Goal: Transaction & Acquisition: Subscribe to service/newsletter

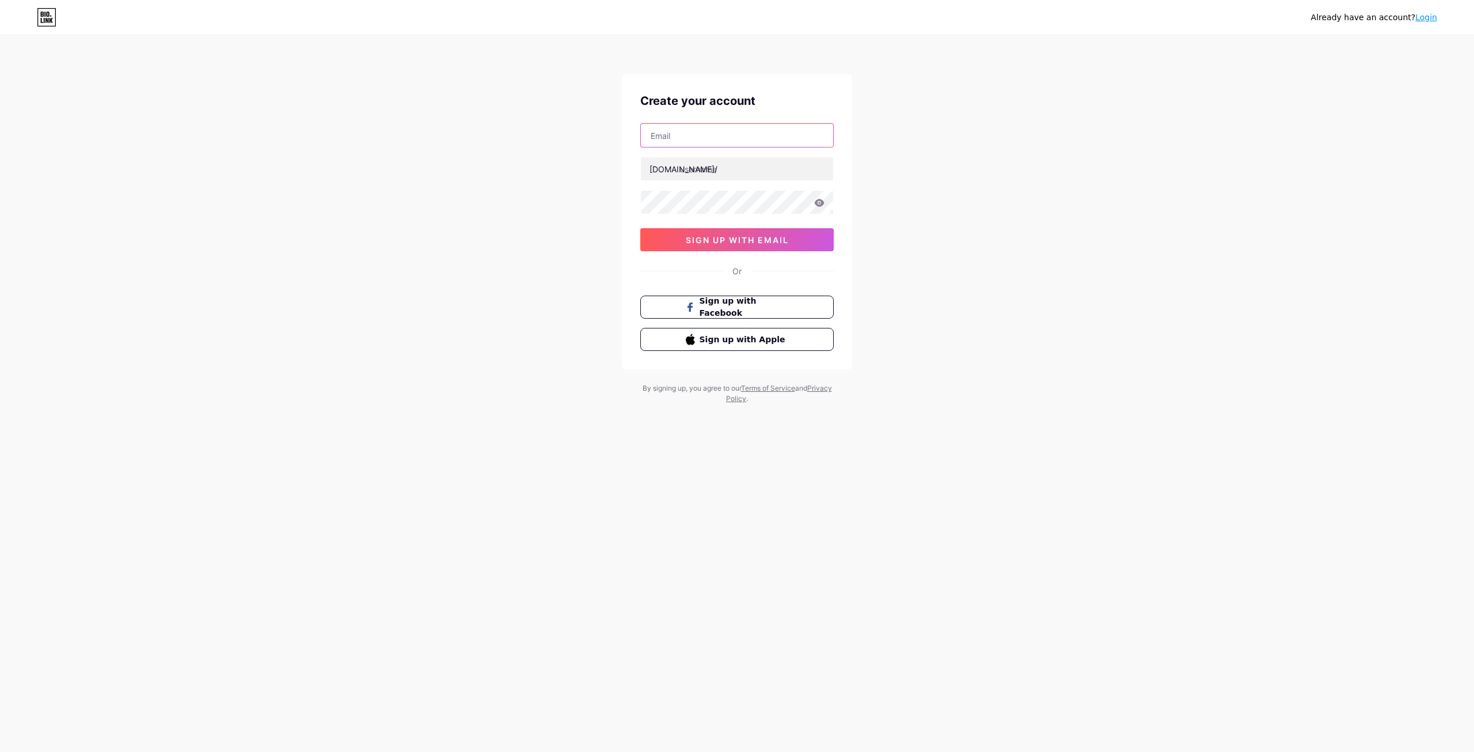
click at [688, 126] on input "text" at bounding box center [737, 135] width 192 height 23
type input "[PERSON_NAME][EMAIL_ADDRESS][DOMAIN_NAME]"
click at [731, 167] on input "text" at bounding box center [737, 168] width 192 height 23
click at [699, 167] on input "text" at bounding box center [737, 168] width 192 height 23
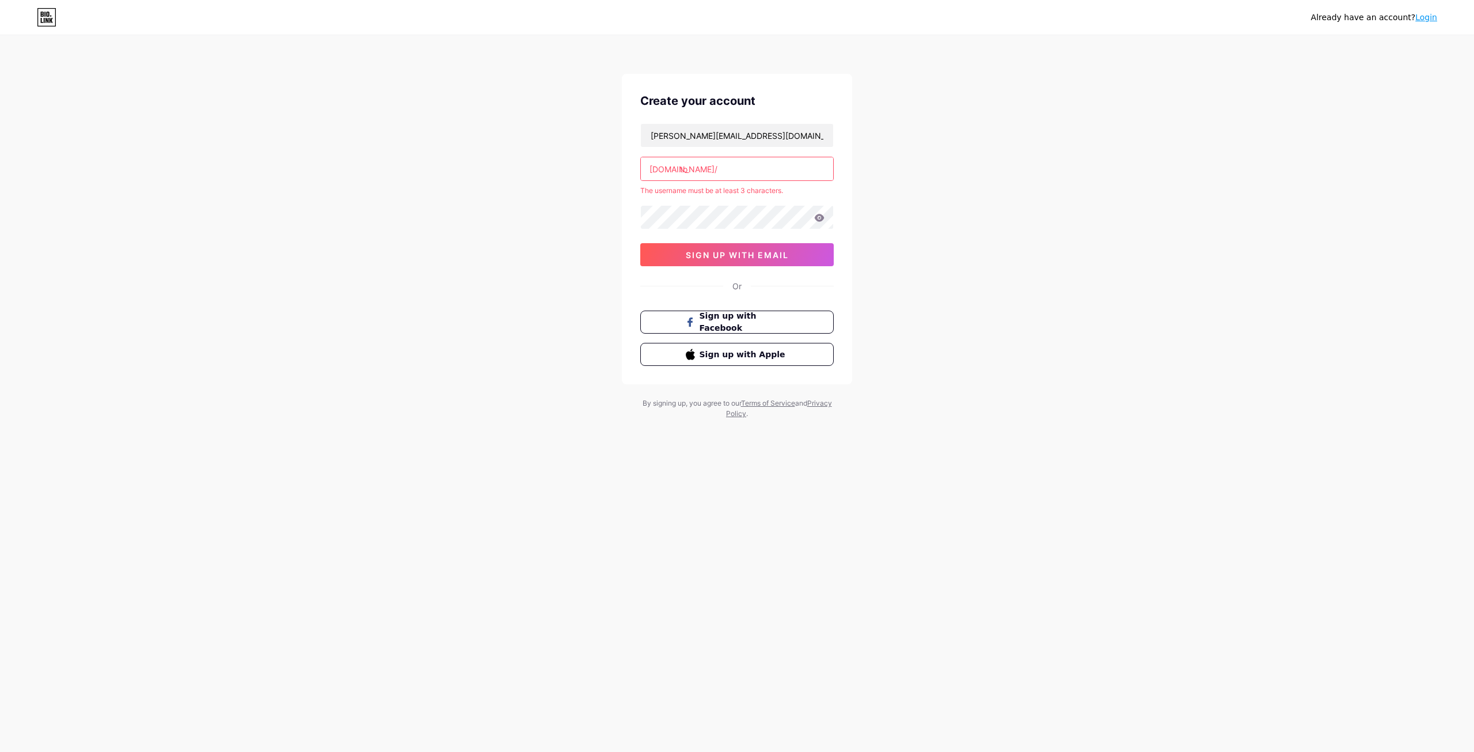
type input "t"
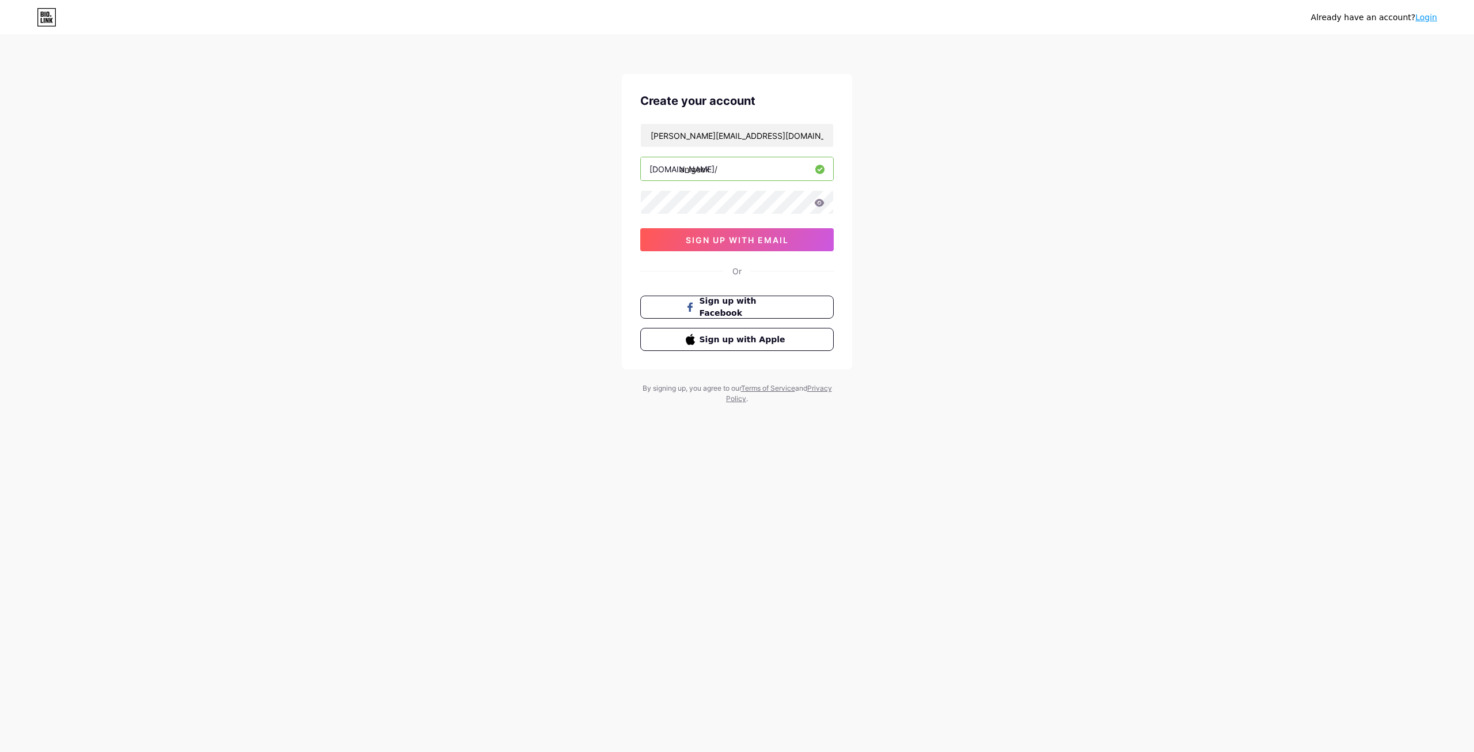
type input "anigeek"
click at [823, 202] on icon at bounding box center [820, 202] width 10 height 7
click at [821, 200] on icon at bounding box center [819, 204] width 12 height 12
click at [504, 302] on div "Already have an account? Login Create your account [PERSON_NAME][EMAIL_ADDRESS]…" at bounding box center [737, 220] width 1474 height 441
click at [690, 244] on span "sign up with email" at bounding box center [737, 240] width 103 height 10
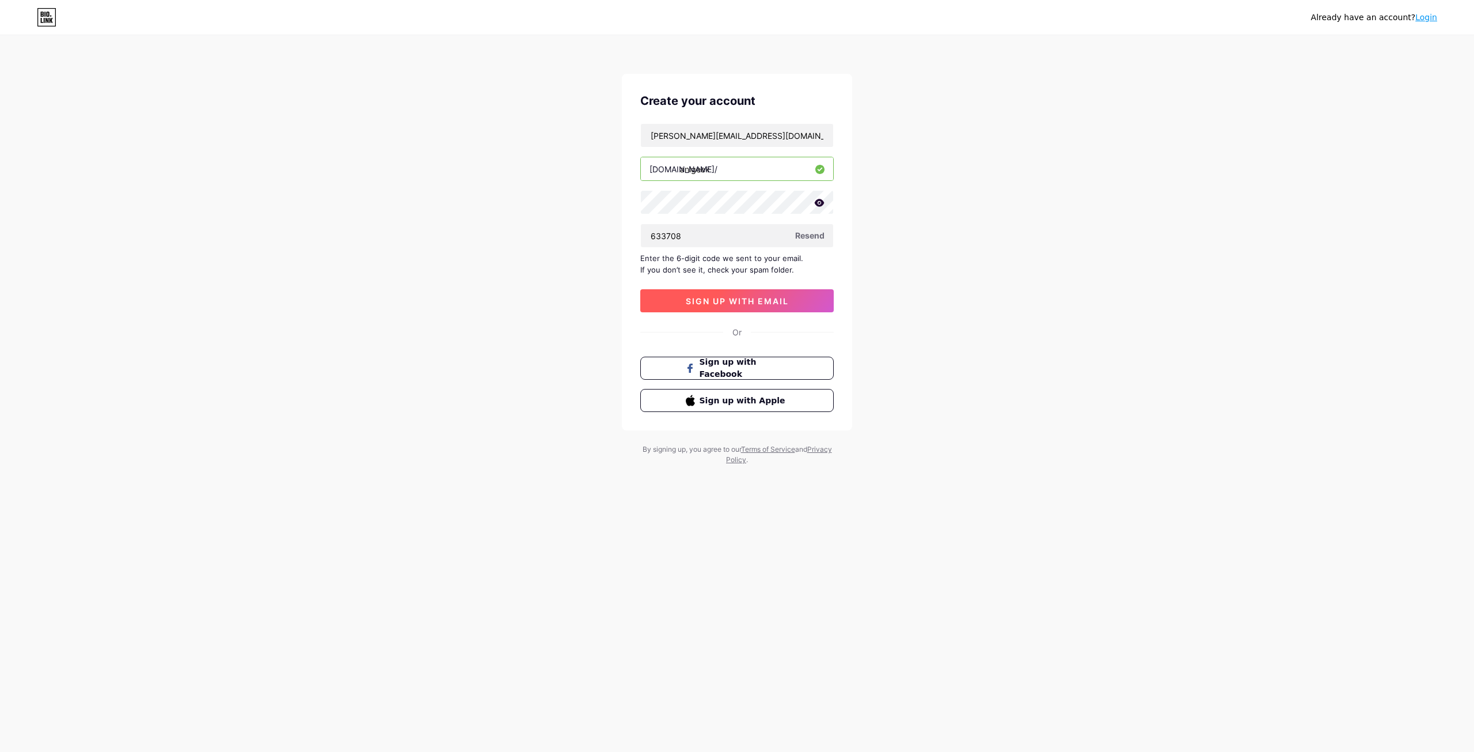
type input "633708"
click at [779, 303] on span "sign up with email" at bounding box center [737, 301] width 103 height 10
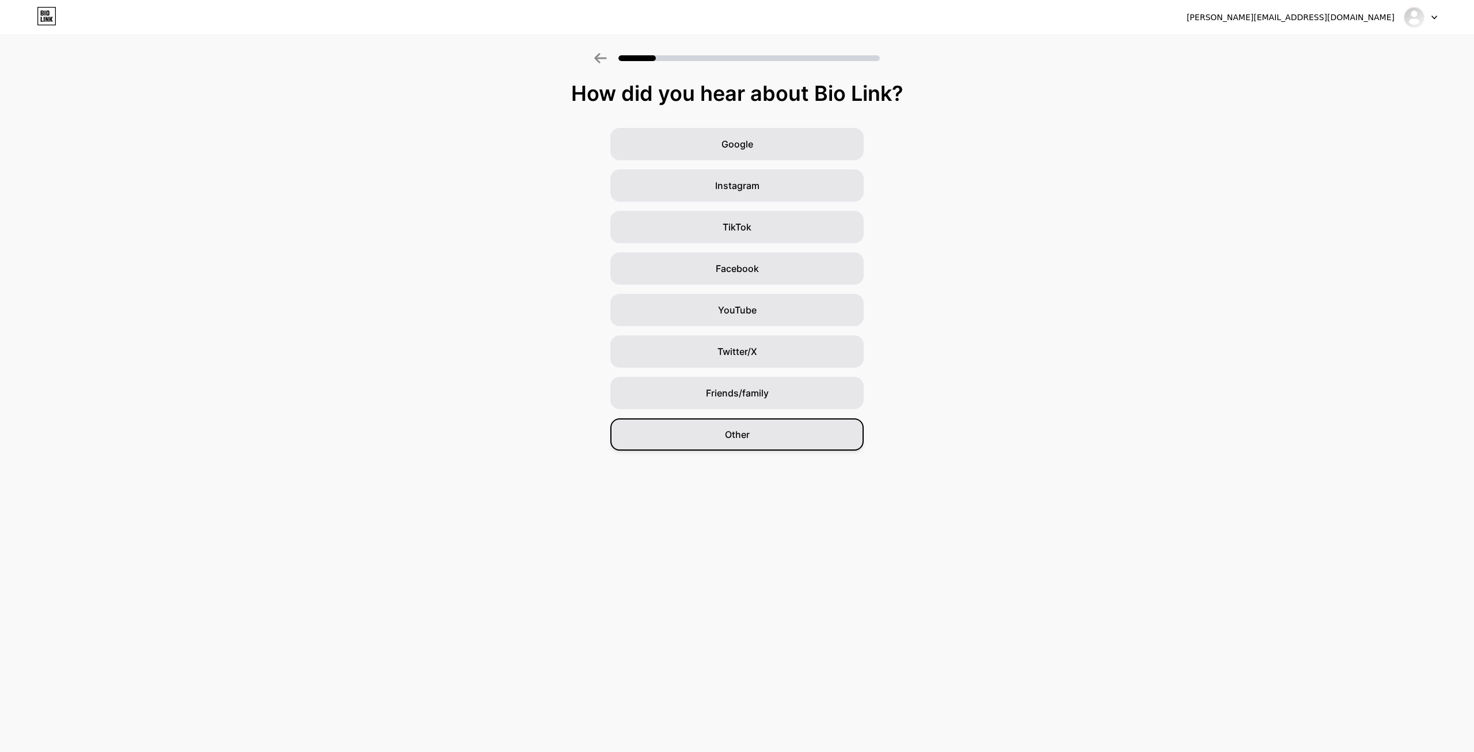
click at [694, 436] on div "Other" at bounding box center [736, 434] width 253 height 32
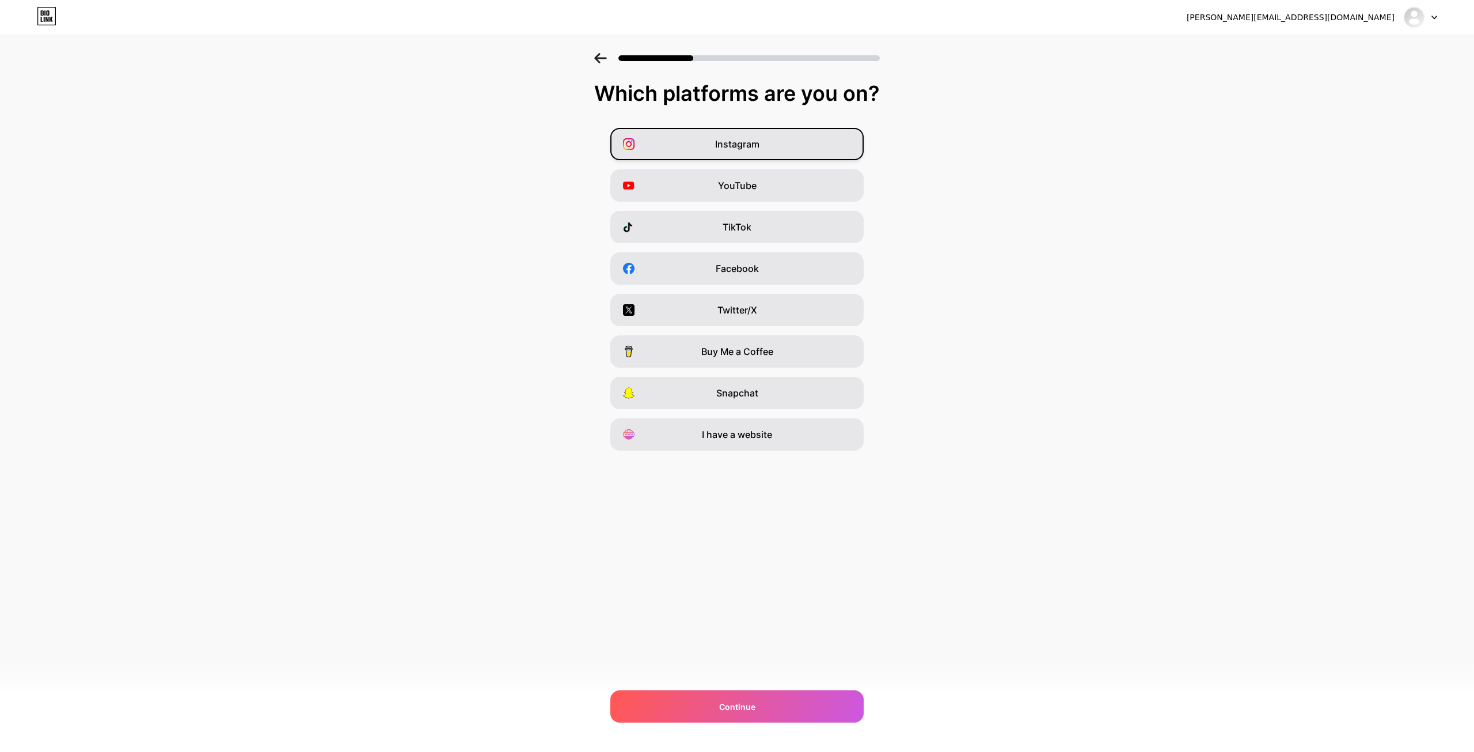
click at [671, 146] on div "Instagram" at bounding box center [736, 144] width 253 height 32
click at [684, 189] on div "YouTube" at bounding box center [736, 185] width 253 height 32
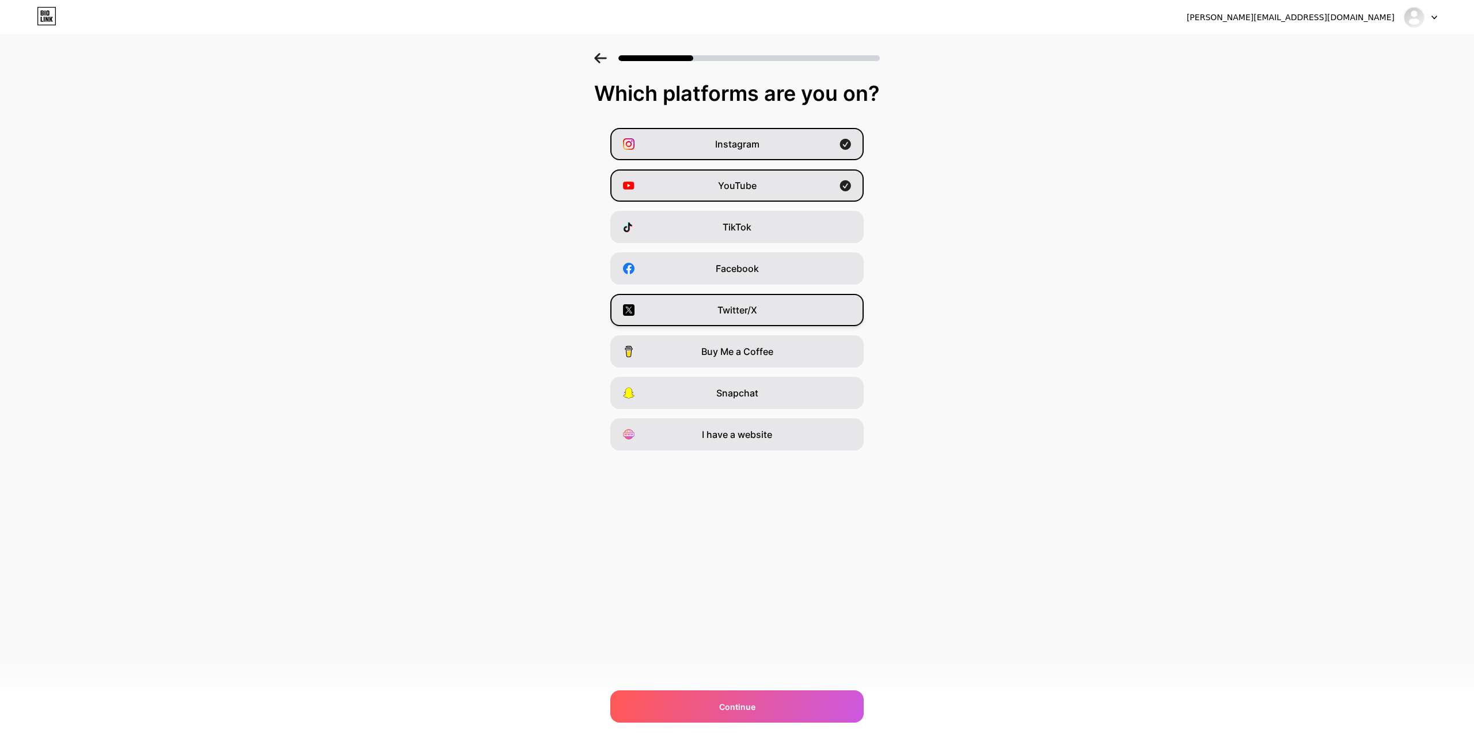
click at [677, 314] on div "Twitter/X" at bounding box center [736, 310] width 253 height 32
click at [682, 271] on div "Facebook" at bounding box center [736, 268] width 253 height 32
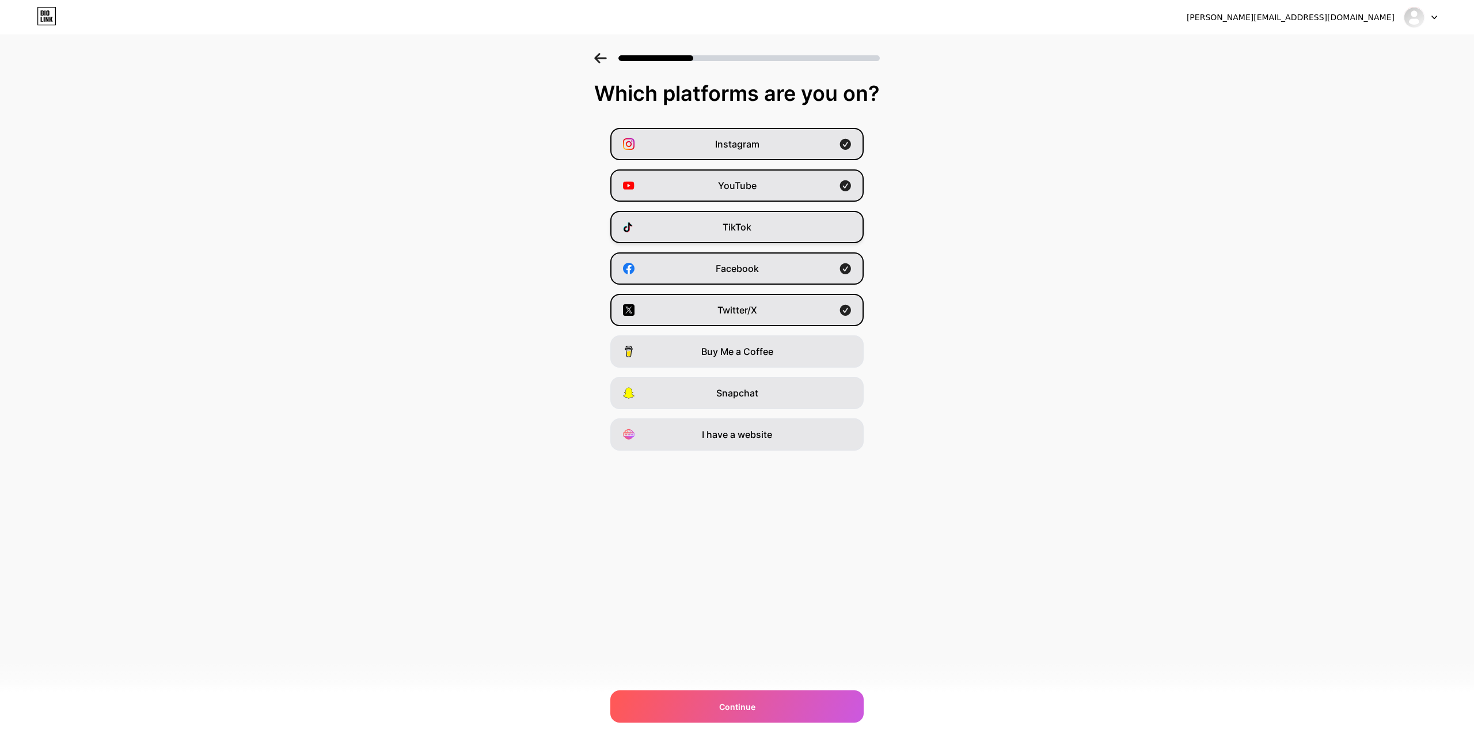
click at [688, 223] on div "TikTok" at bounding box center [736, 227] width 253 height 32
click at [773, 703] on div "Continue" at bounding box center [736, 706] width 253 height 32
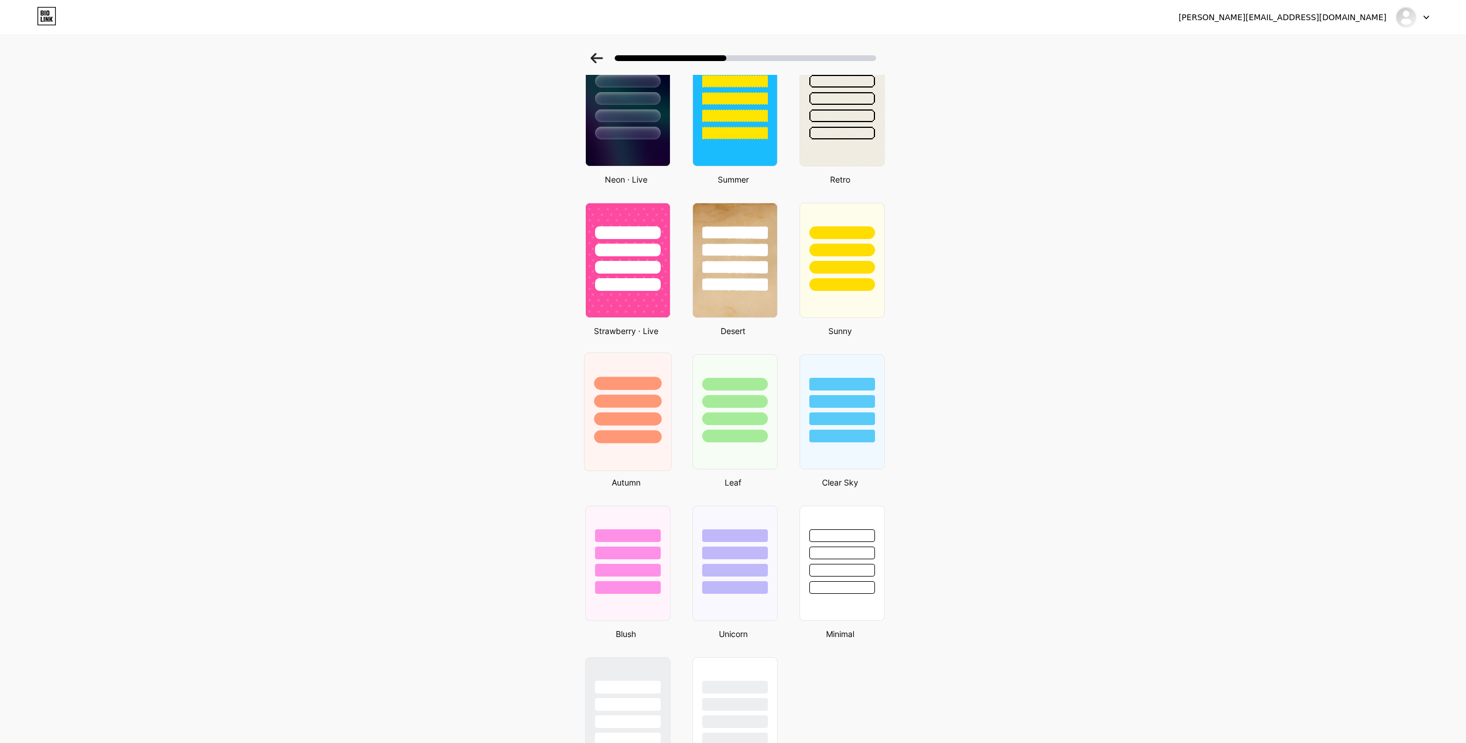
scroll to position [514, 0]
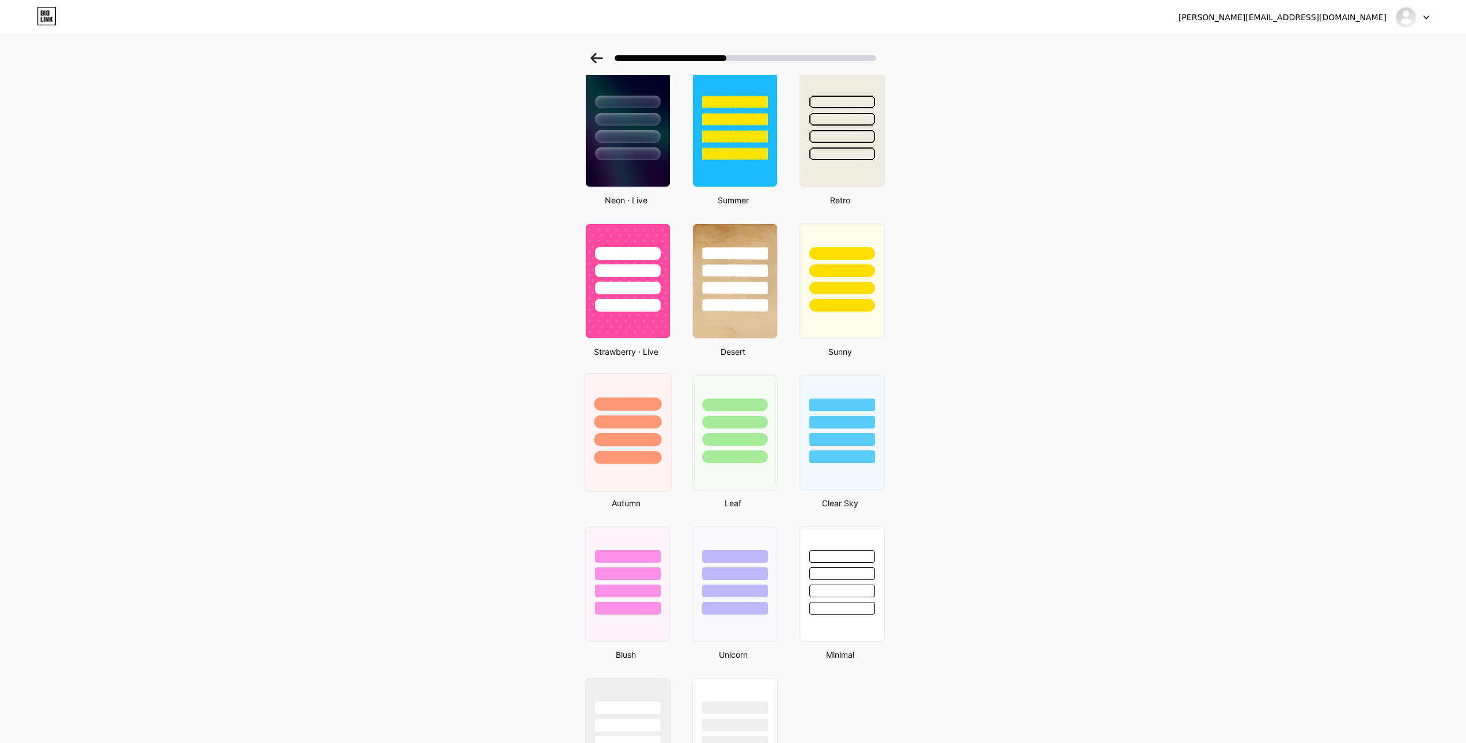
click at [617, 403] on div at bounding box center [627, 403] width 67 height 13
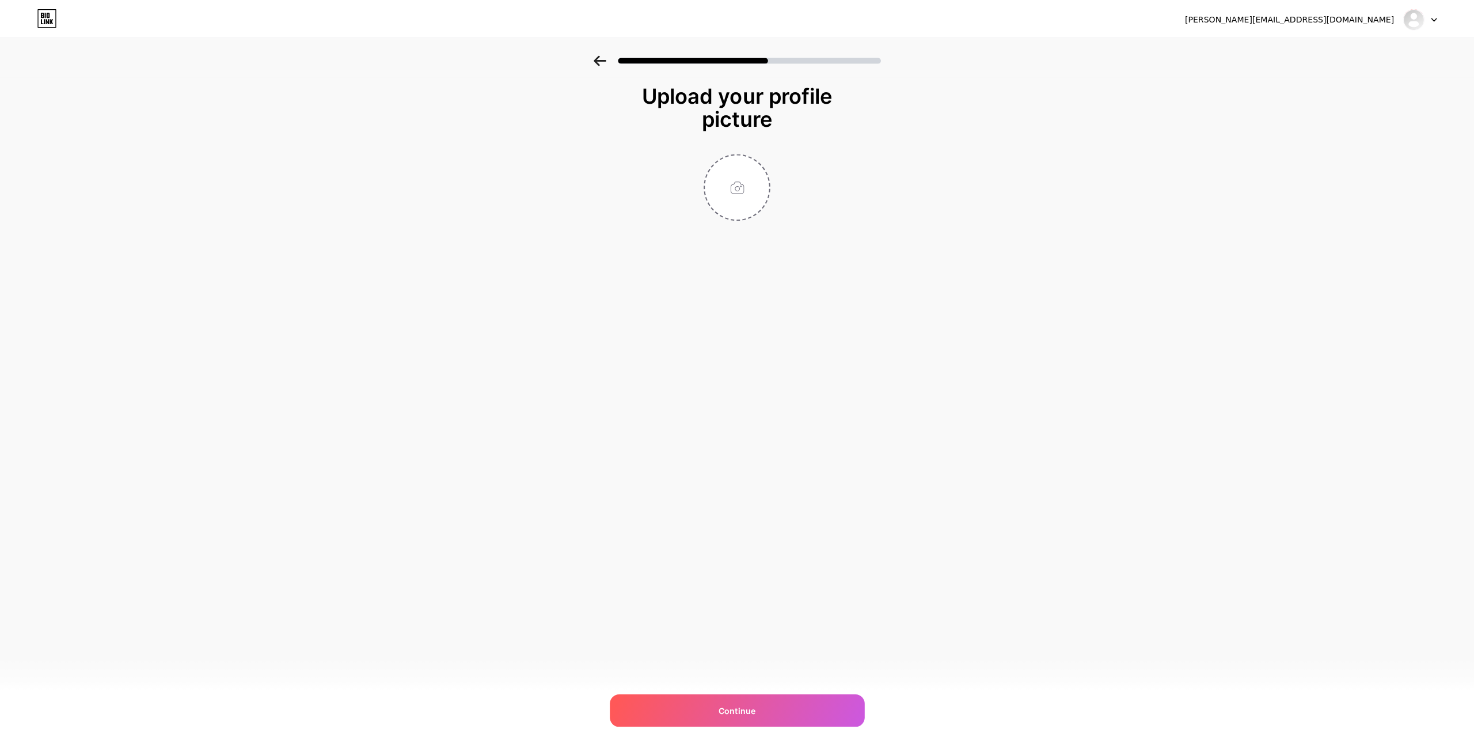
scroll to position [0, 0]
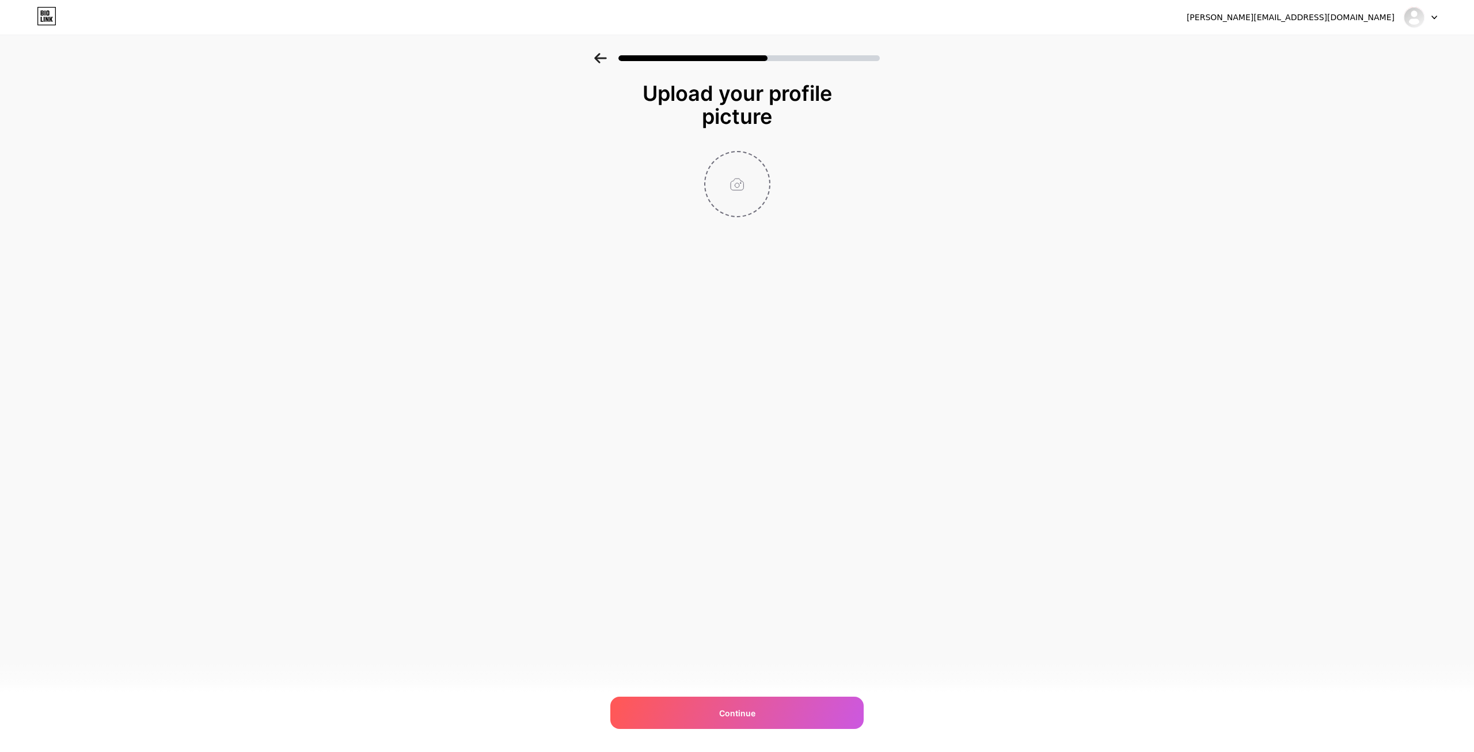
click at [742, 186] on input "file" at bounding box center [737, 184] width 64 height 64
type input "C:\fakepath\Mig som tegnet.psd"
click at [725, 189] on input "file" at bounding box center [737, 184] width 64 height 64
click at [720, 189] on input "file" at bounding box center [737, 184] width 64 height 64
type input "C:\fakepath\Mig som tegnet.png"
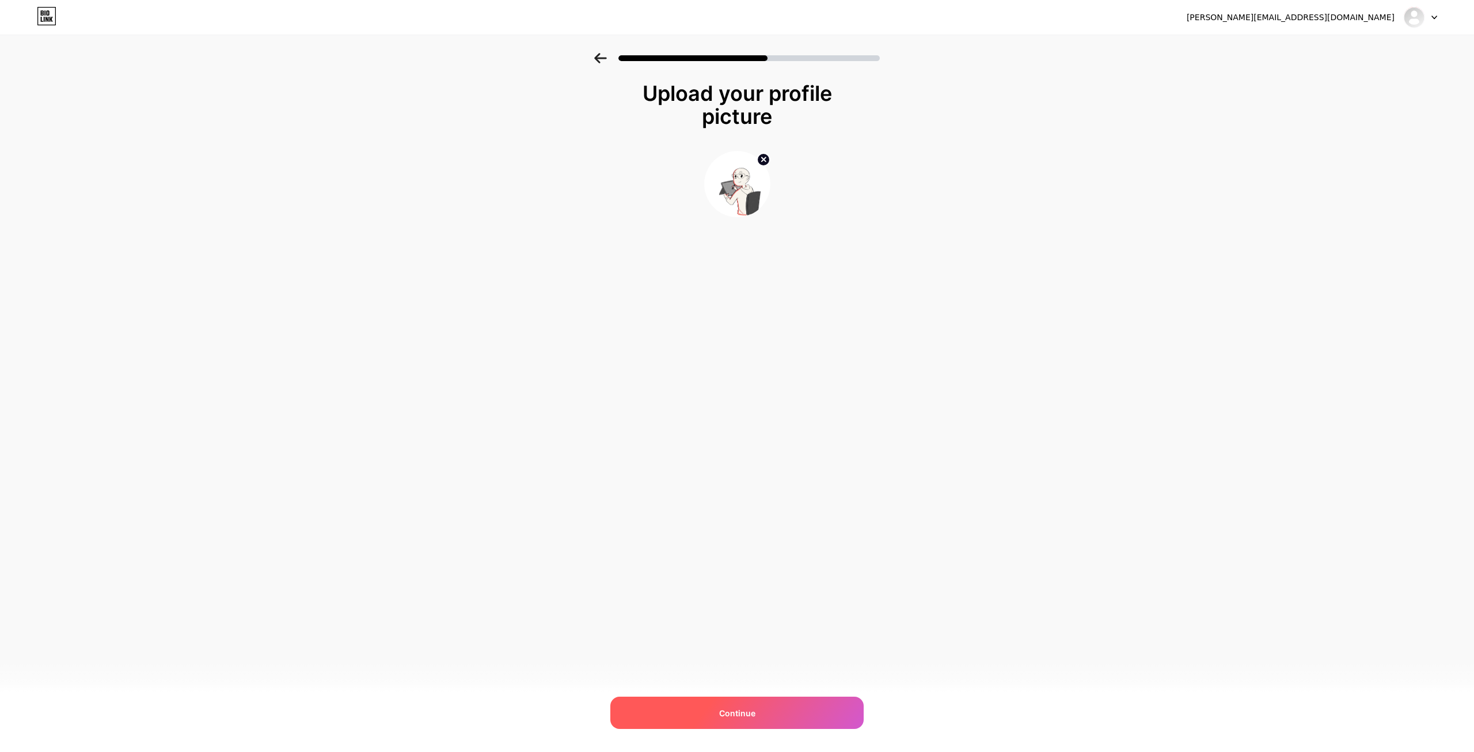
click at [746, 717] on span "Continue" at bounding box center [737, 713] width 36 height 12
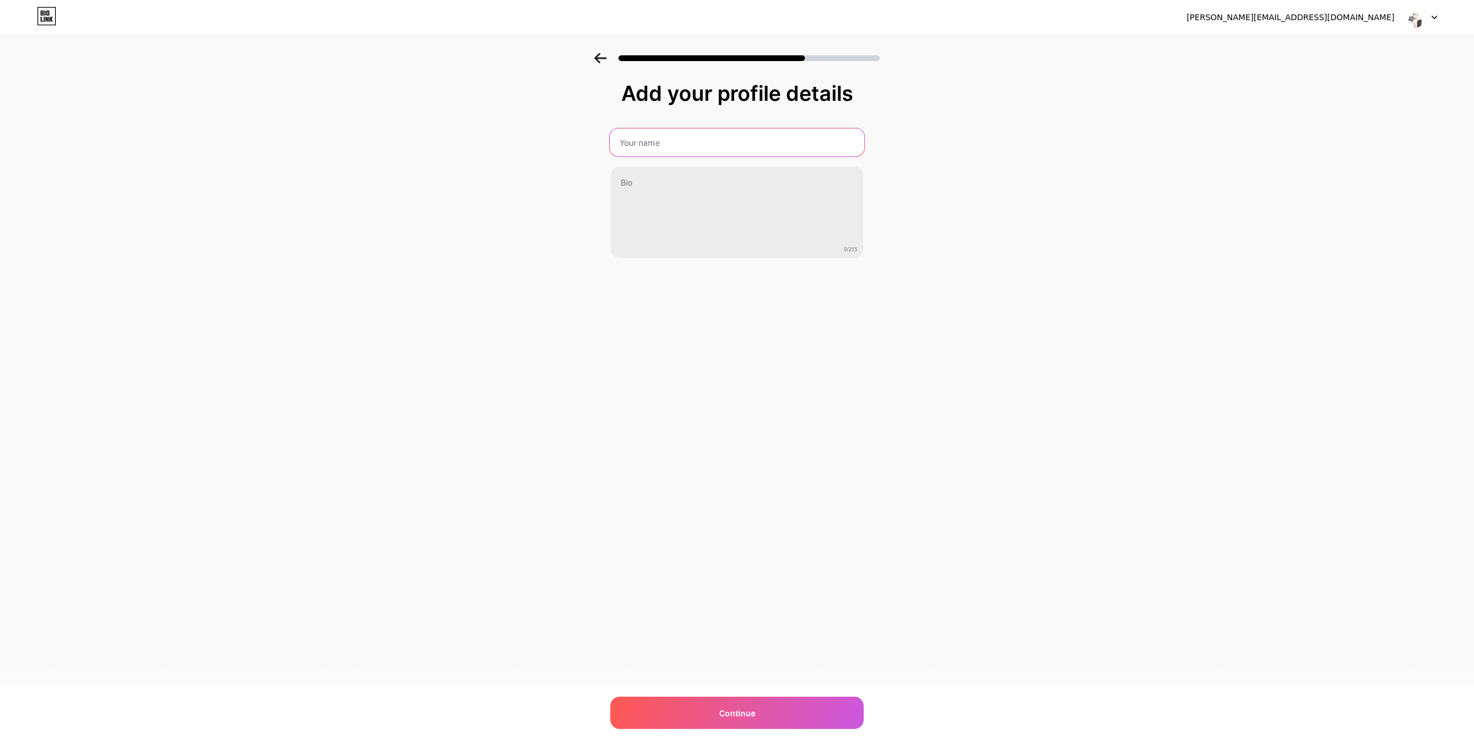
click at [663, 137] on input "text" at bounding box center [737, 142] width 255 height 28
type input "[PERSON_NAME]"
click at [491, 220] on div "Add your profile details [PERSON_NAME] 0/255 Continue Error" at bounding box center [737, 184] width 1474 height 263
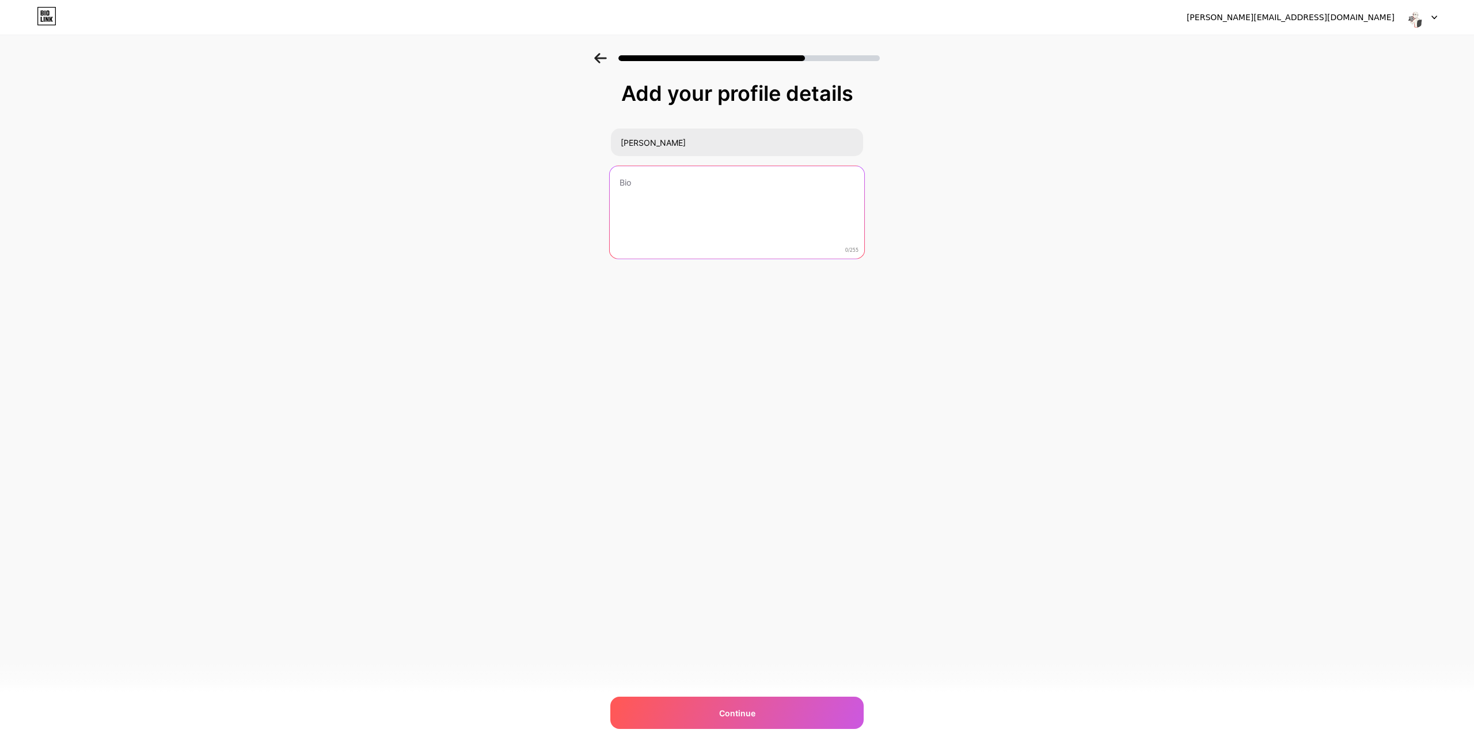
click at [714, 211] on textarea at bounding box center [737, 213] width 255 height 94
paste textarea "(˶˃ ᵕ ˂˶)"
paste textarea "ദ്ദി(˵ •̀ ᴗ - ˵ ) ✧"
drag, startPoint x: 821, startPoint y: 193, endPoint x: 613, endPoint y: 183, distance: 208.2
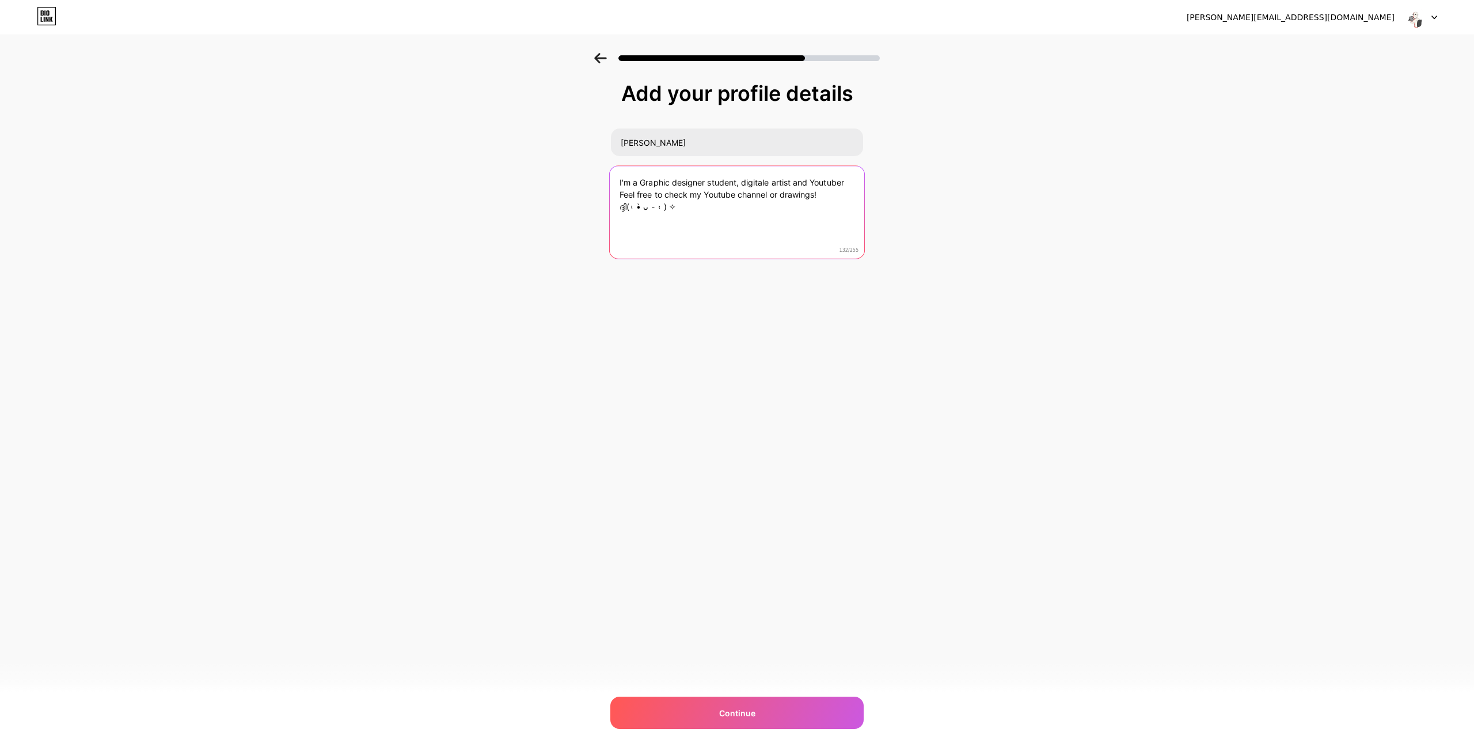
click at [613, 183] on textarea "I'm a Graphic designer student, digitale artist and Youtuber Feel free to check…" at bounding box center [737, 213] width 255 height 94
paste textarea "I'm a Graphic designer student, digital artist and Youtuber Feel free to check …"
click at [842, 191] on textarea "I'm a Graphic designer student, digital artist and Youtuber Feel free to check …" at bounding box center [737, 213] width 255 height 94
type textarea "I'm a Graphic designer student, digital artist and Youtuber Feel free to check …"
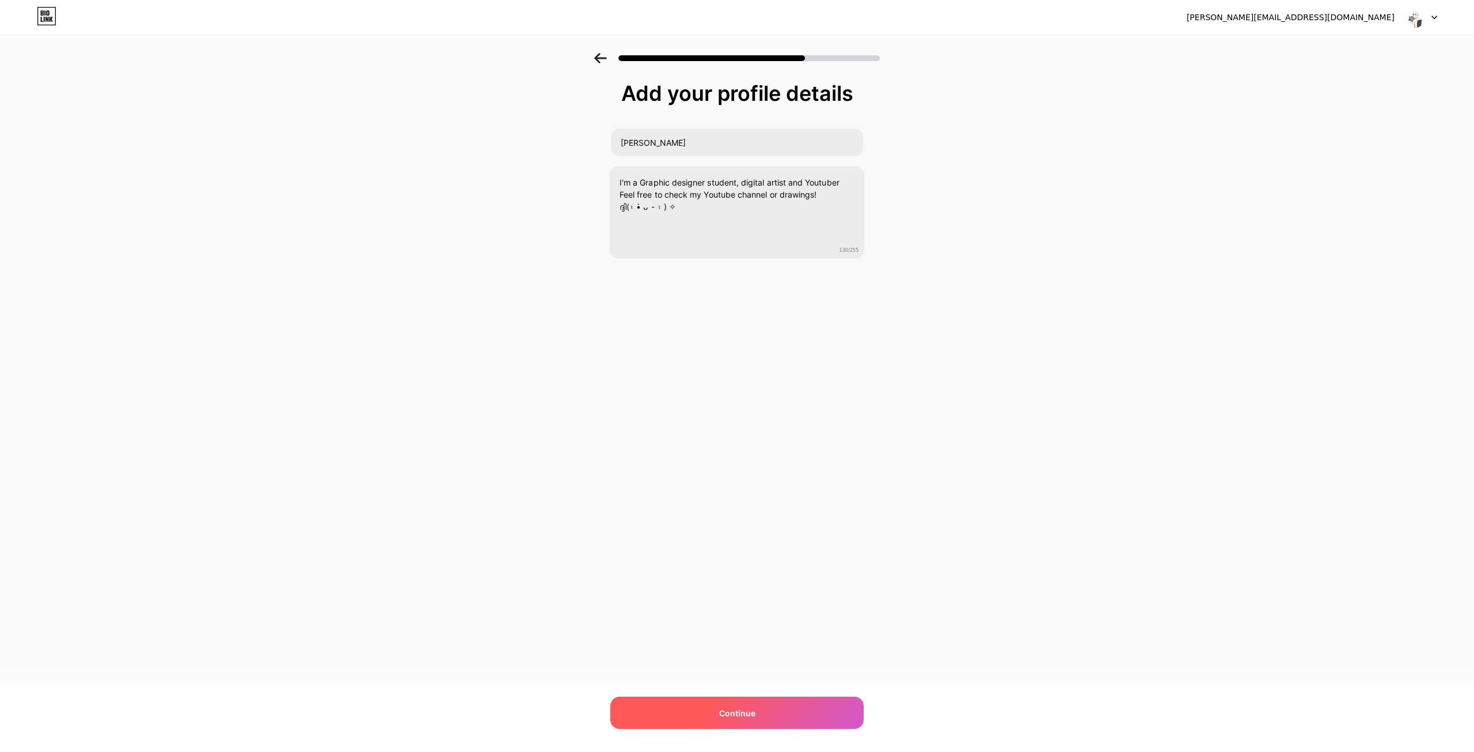
click at [771, 715] on div "Continue" at bounding box center [736, 712] width 253 height 32
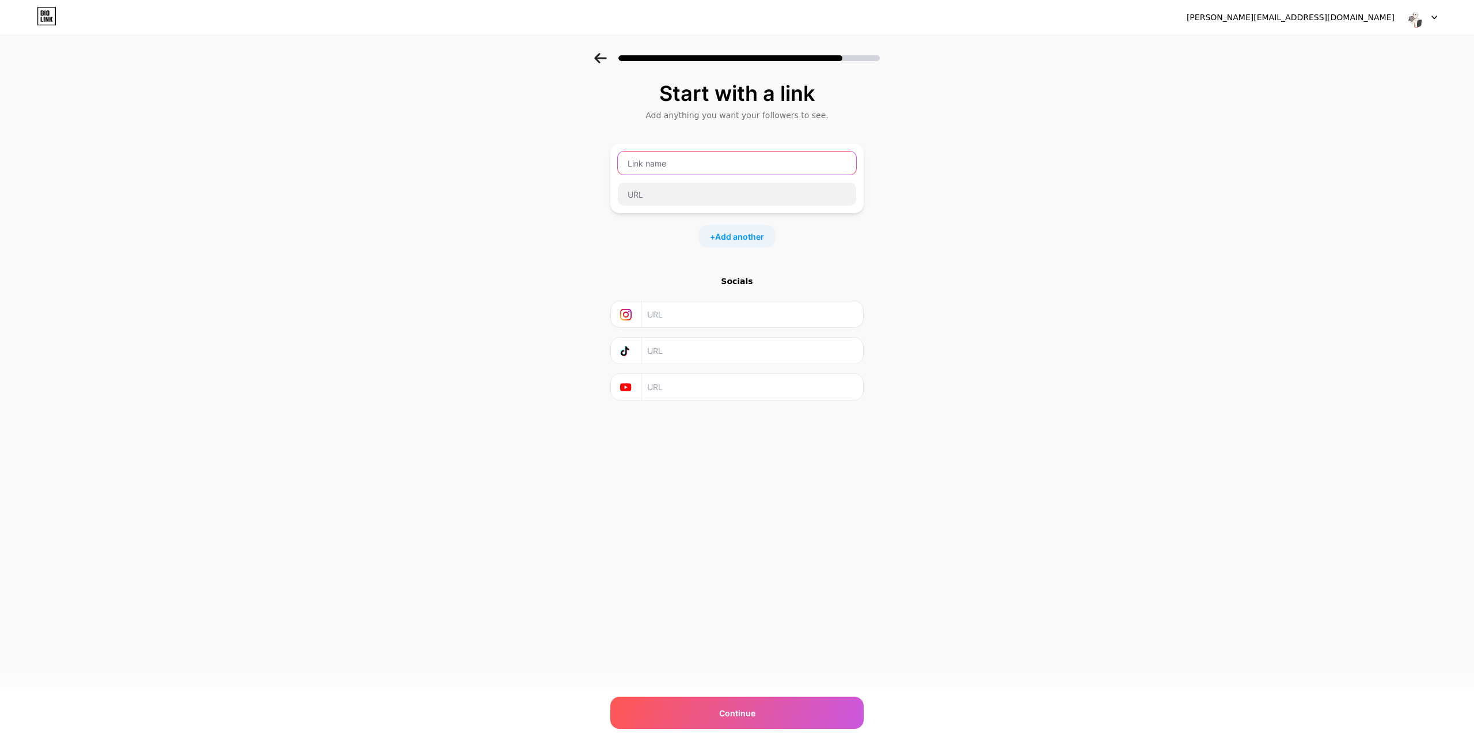
click at [713, 158] on input "text" at bounding box center [737, 162] width 238 height 23
click at [459, 175] on div "Start with a link Add anything you want your followers to see. + Add another So…" at bounding box center [737, 255] width 1474 height 405
click at [666, 188] on input "text" at bounding box center [737, 194] width 238 height 23
click at [547, 188] on div "Start with a link Add anything you want your followers to see. + Add another So…" at bounding box center [737, 255] width 1474 height 405
click at [712, 233] on div "+ Add another" at bounding box center [737, 236] width 77 height 23
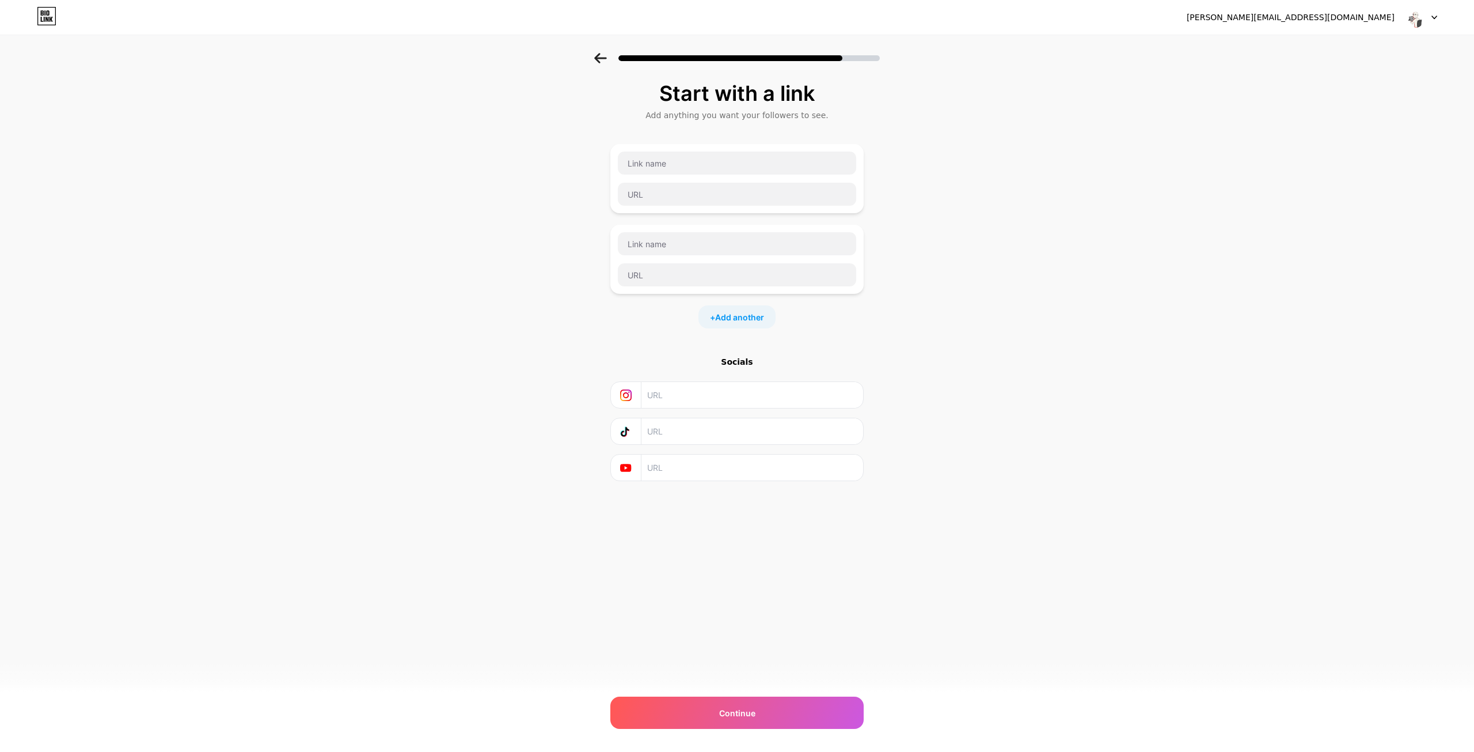
click at [913, 253] on div "Start with a link Add anything you want your followers to see. + Add another So…" at bounding box center [737, 295] width 1474 height 485
click at [684, 394] on input "text" at bounding box center [751, 395] width 209 height 26
click at [684, 466] on input "text" at bounding box center [751, 467] width 209 height 26
click at [624, 466] on icon at bounding box center [625, 468] width 11 height 8
click at [624, 395] on icon at bounding box center [626, 395] width 6 height 6
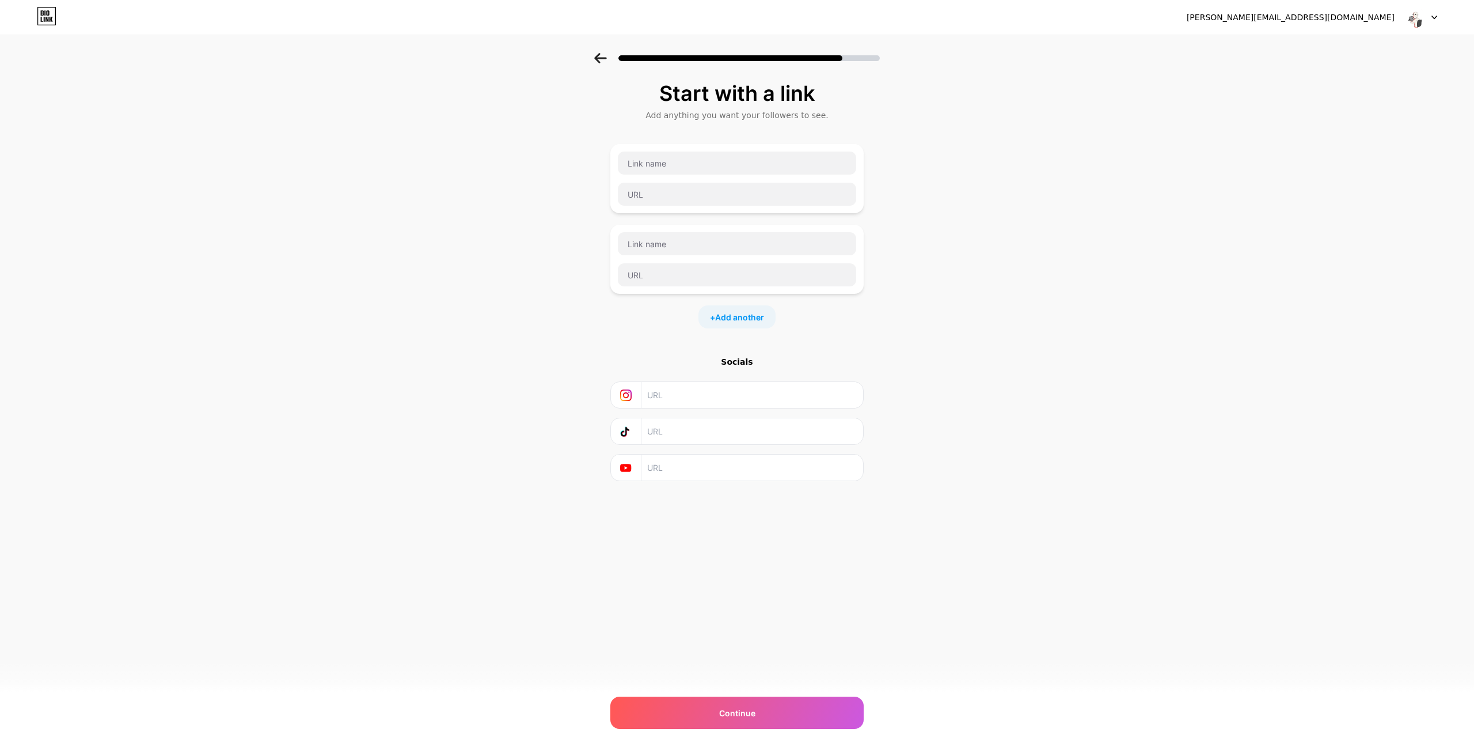
click at [1434, 17] on icon at bounding box center [1435, 18] width 6 height 4
click at [1140, 195] on div "Start with a link Add anything you want your followers to see. + Add another So…" at bounding box center [737, 295] width 1474 height 485
click at [732, 321] on span "Add another" at bounding box center [739, 317] width 49 height 12
click at [733, 397] on span "Add another" at bounding box center [739, 398] width 49 height 12
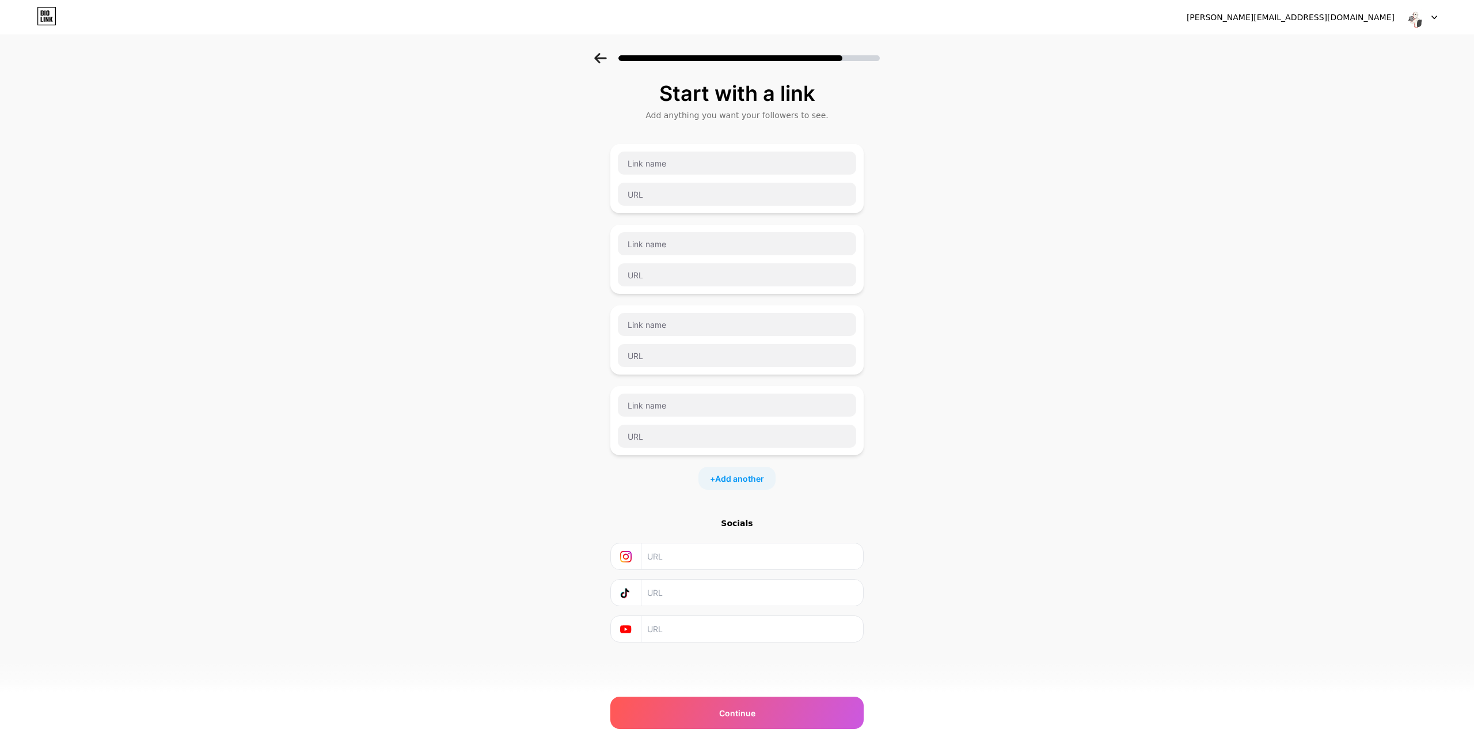
click at [682, 557] on input "text" at bounding box center [751, 556] width 209 height 26
click at [677, 628] on input "text" at bounding box center [751, 629] width 209 height 26
paste input "[URL][DOMAIN_NAME]"
type input "[URL][DOMAIN_NAME]"
click at [666, 555] on input "text" at bounding box center [751, 556] width 209 height 26
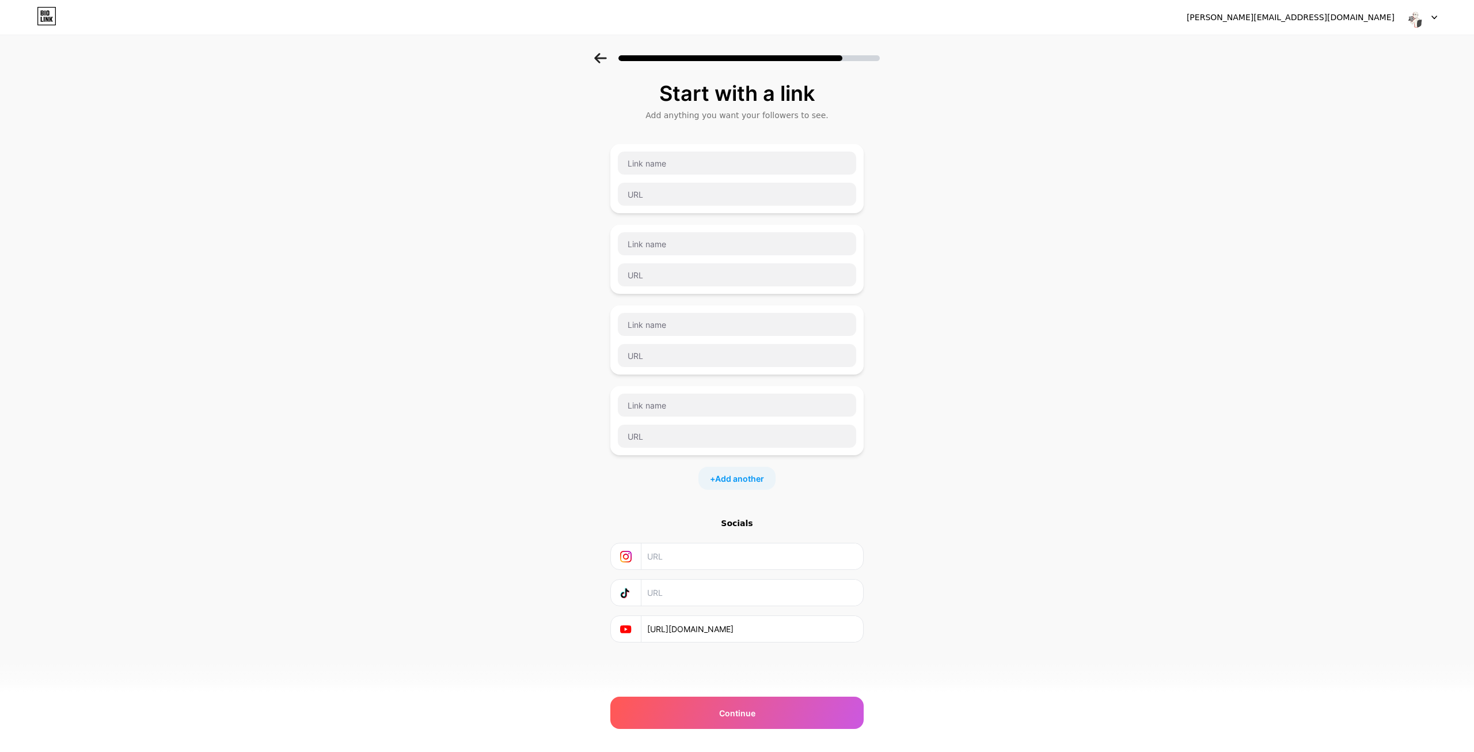
paste input "[URL][DOMAIN_NAME]"
type input "[URL][DOMAIN_NAME]"
click at [1049, 500] on div "Start with a link Add anything you want your followers to see. + Add another So…" at bounding box center [737, 376] width 1474 height 647
drag, startPoint x: 811, startPoint y: 551, endPoint x: 561, endPoint y: 551, distance: 249.9
click at [561, 551] on div "Start with a link Add anything you want your followers to see. + Add another So…" at bounding box center [737, 376] width 1474 height 647
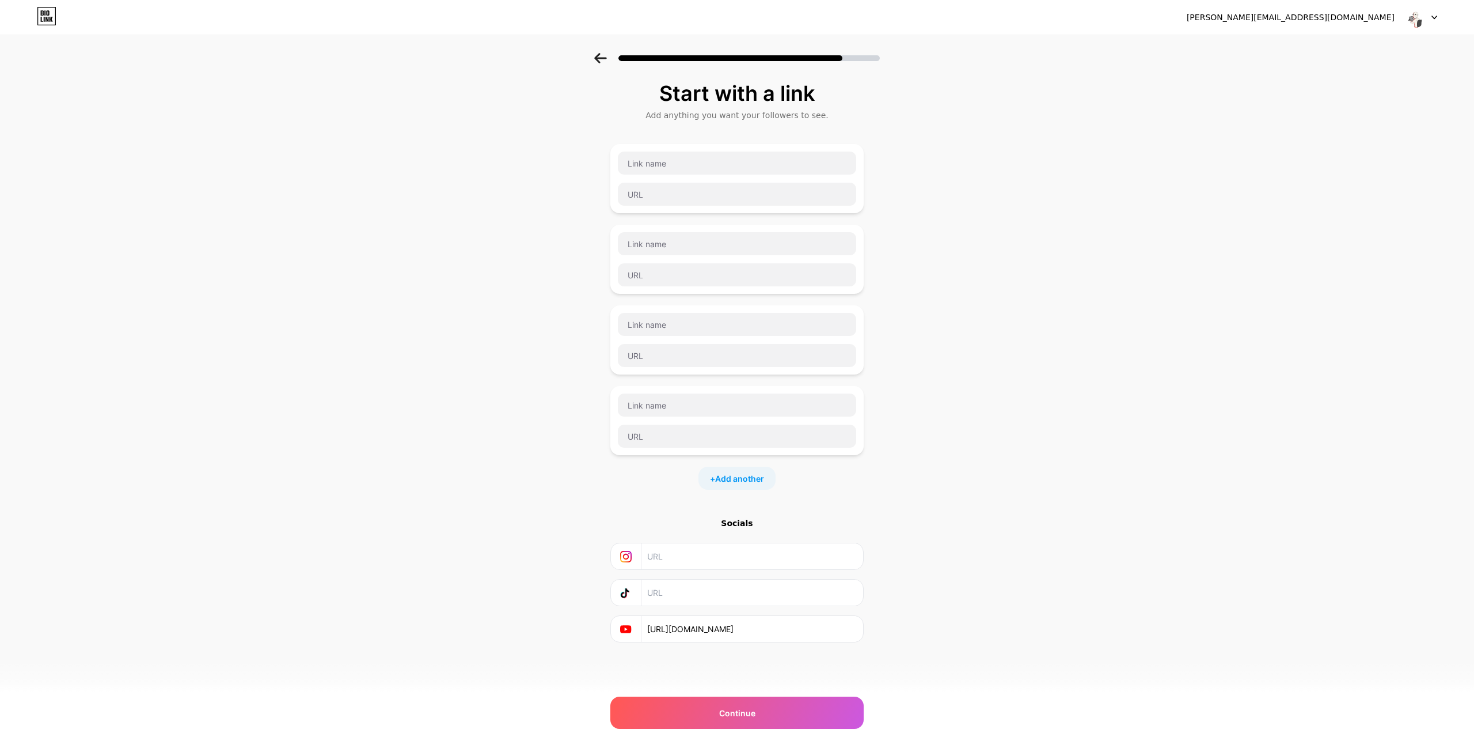
click at [537, 510] on div "Start with a link Add anything you want your followers to see. + Add another So…" at bounding box center [737, 376] width 1474 height 647
click at [682, 561] on input "text" at bounding box center [751, 556] width 209 height 26
paste input "[URL][DOMAIN_NAME][DOMAIN_NAME]"
type input "[URL][DOMAIN_NAME][DOMAIN_NAME]"
click at [944, 535] on div "Start with a link Add anything you want your followers to see. + Add another So…" at bounding box center [737, 376] width 1474 height 647
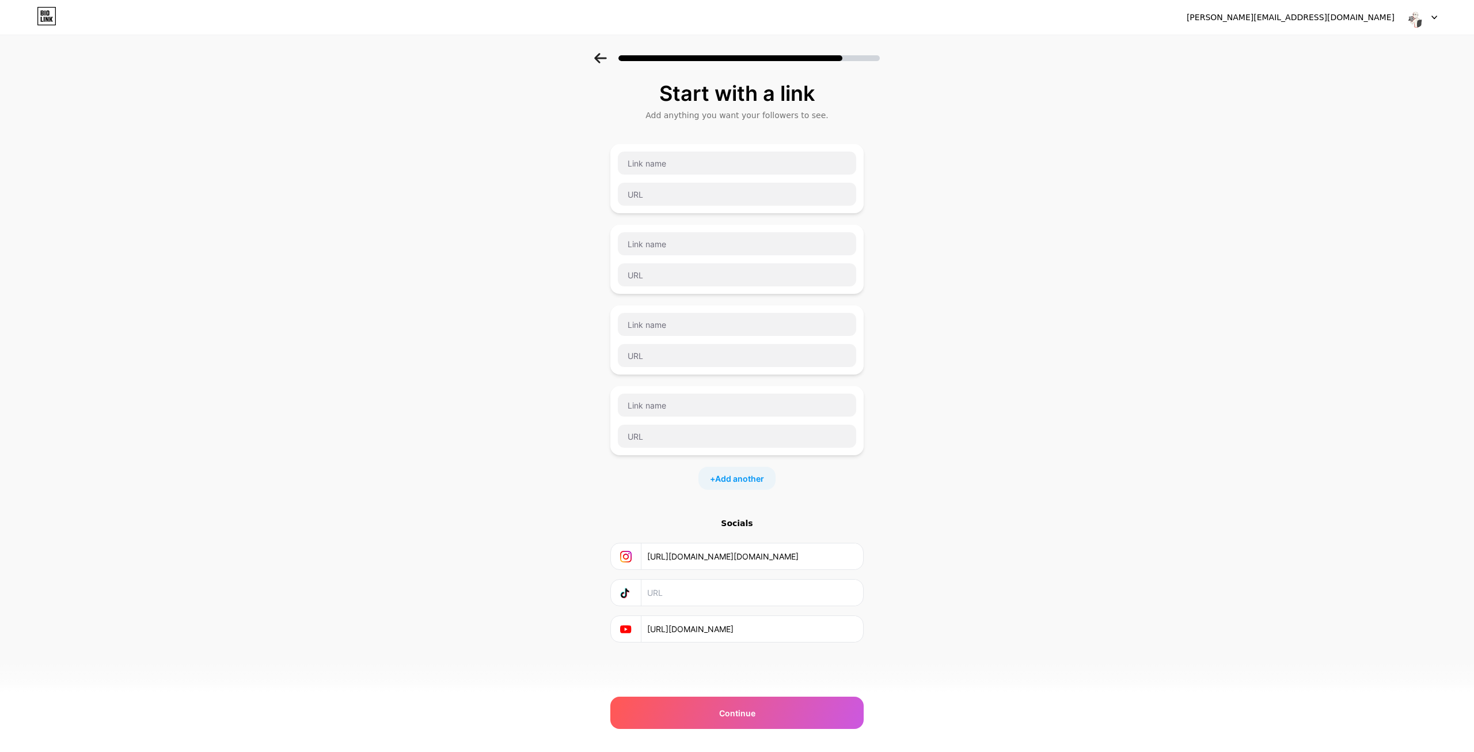
click at [673, 593] on input "text" at bounding box center [751, 592] width 209 height 26
paste input "[URL][DOMAIN_NAME]"
type input "[URL][DOMAIN_NAME]"
click at [458, 535] on div "Start with a link Add anything you want your followers to see. + Add another So…" at bounding box center [737, 376] width 1474 height 647
click at [702, 160] on input "text" at bounding box center [737, 162] width 238 height 23
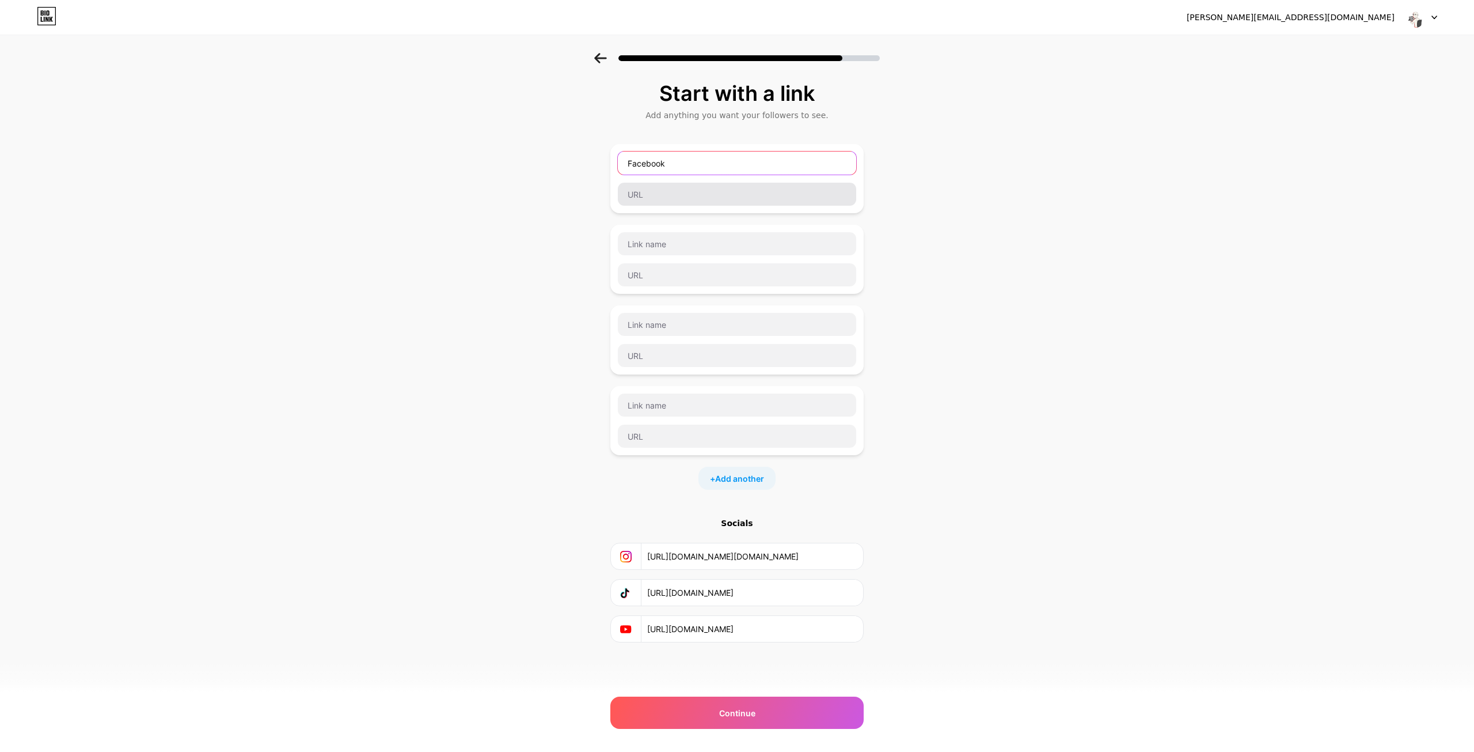
type input "Facebook"
click at [680, 203] on input "text" at bounding box center [737, 194] width 238 height 23
paste input "[URL][DOMAIN_NAME]"
type input "[URL][DOMAIN_NAME]"
click at [562, 291] on div "Start with a link Add anything you want your followers to see. Facebook [URL][D…" at bounding box center [737, 376] width 1474 height 647
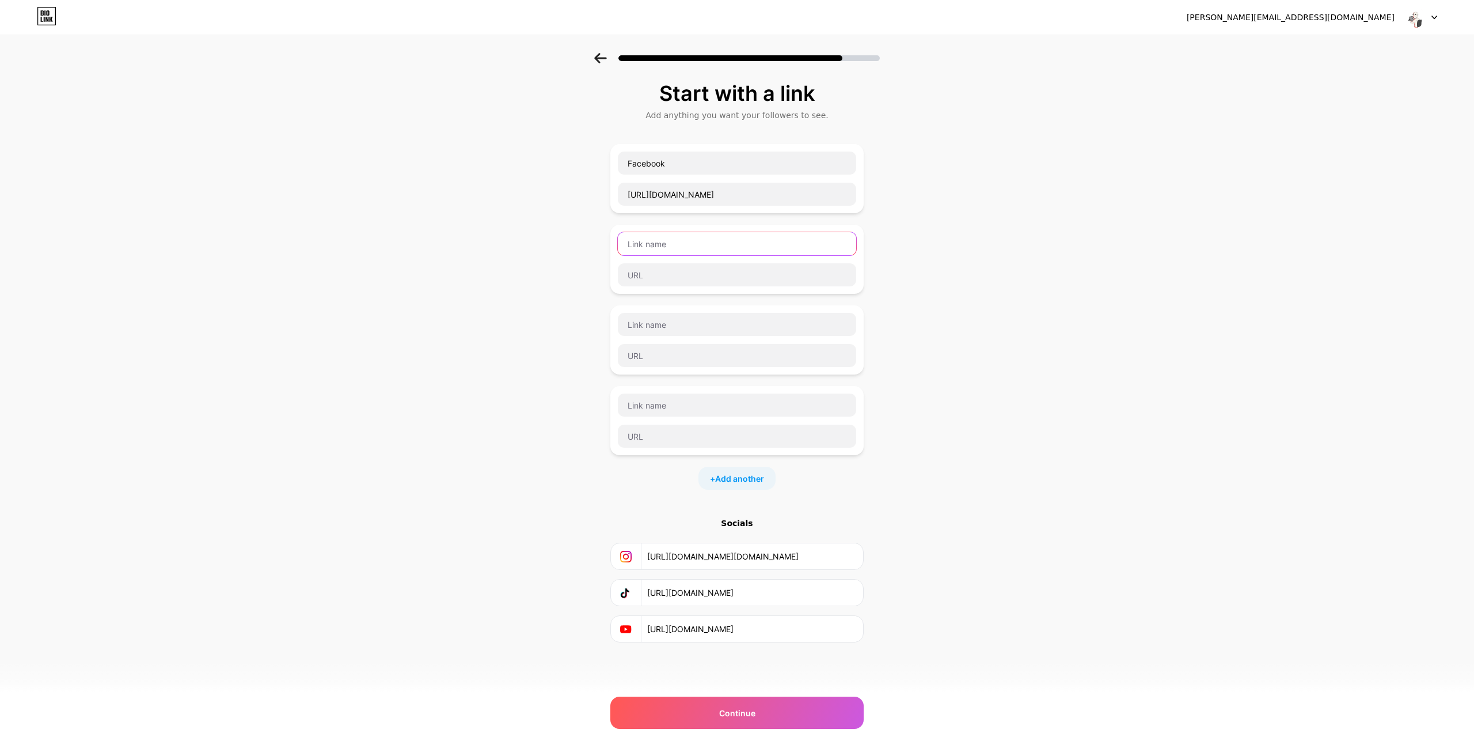
click at [659, 246] on input "text" at bounding box center [737, 243] width 238 height 23
type input "Twitter/X"
click at [655, 284] on input "text" at bounding box center [737, 274] width 238 height 23
paste input "[URL][DOMAIN_NAME]"
type input "[URL][DOMAIN_NAME]"
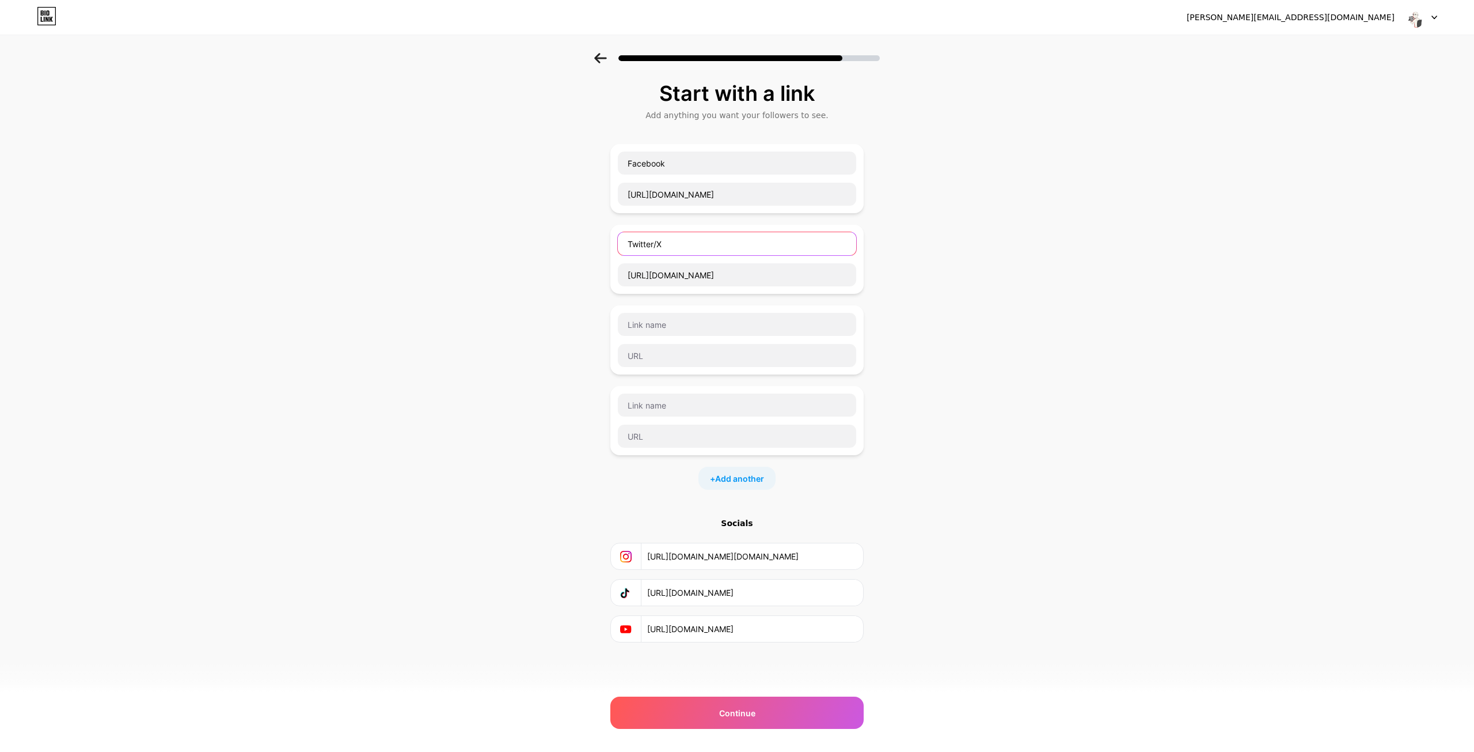
click at [656, 244] on input "Twitter/X" at bounding box center [737, 243] width 238 height 23
click at [653, 248] on input "Twitter/ X" at bounding box center [737, 243] width 238 height 23
click at [682, 242] on input "Twitter / X" at bounding box center [737, 243] width 238 height 23
click at [666, 240] on input "Twitter/X" at bounding box center [737, 243] width 238 height 23
type input "Twitter"
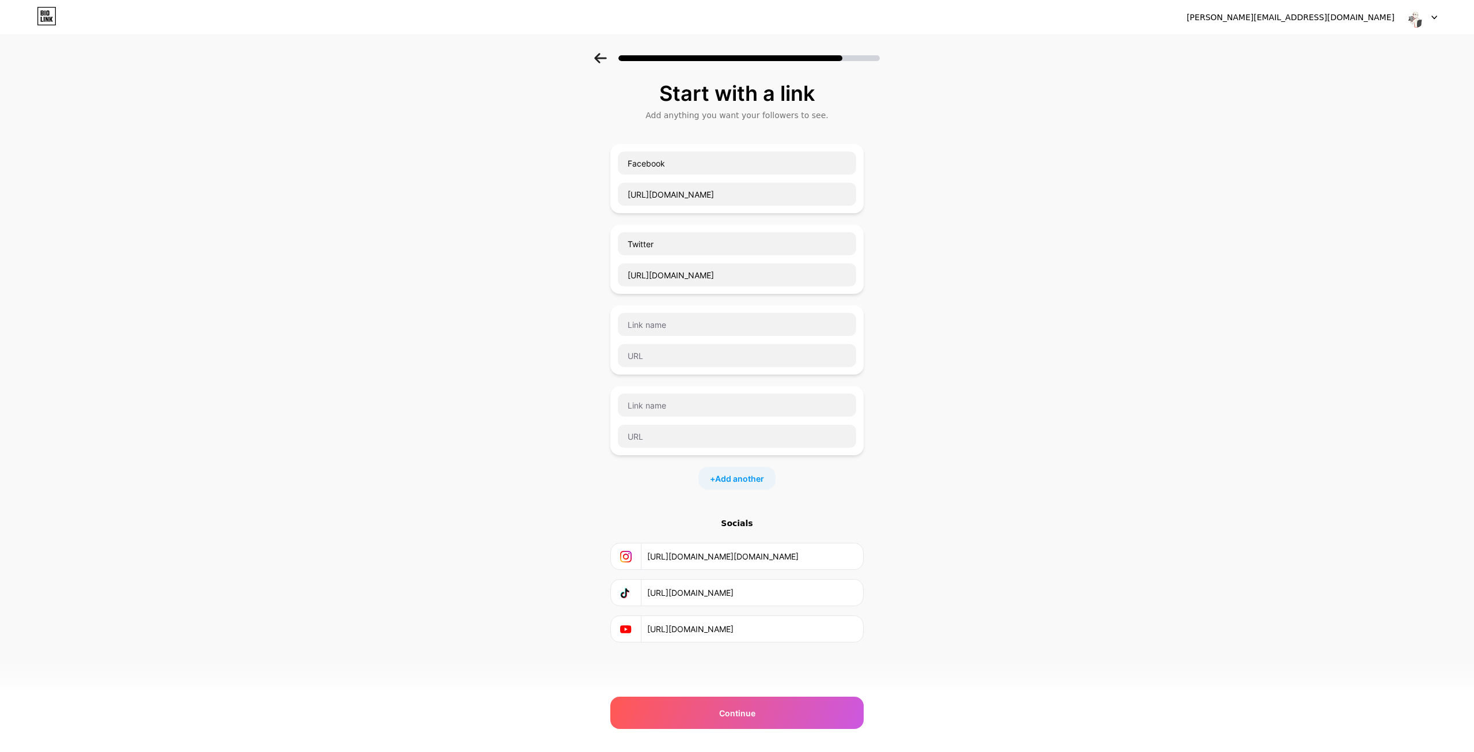
click at [507, 301] on div "Start with a link Add anything you want your followers to see. Facebook [URL][D…" at bounding box center [737, 376] width 1474 height 647
click at [784, 707] on div "Continue" at bounding box center [736, 712] width 253 height 32
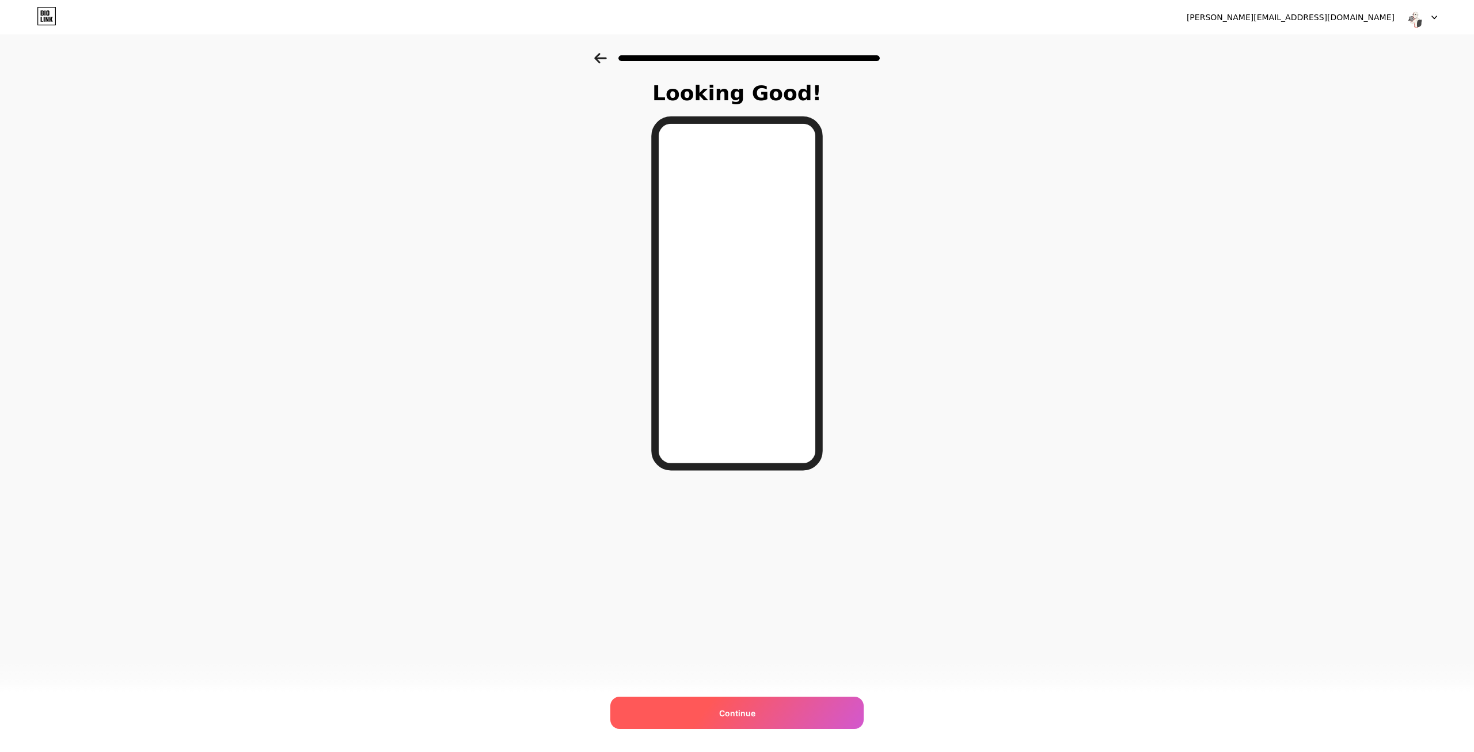
click at [788, 715] on div "Continue" at bounding box center [736, 712] width 253 height 32
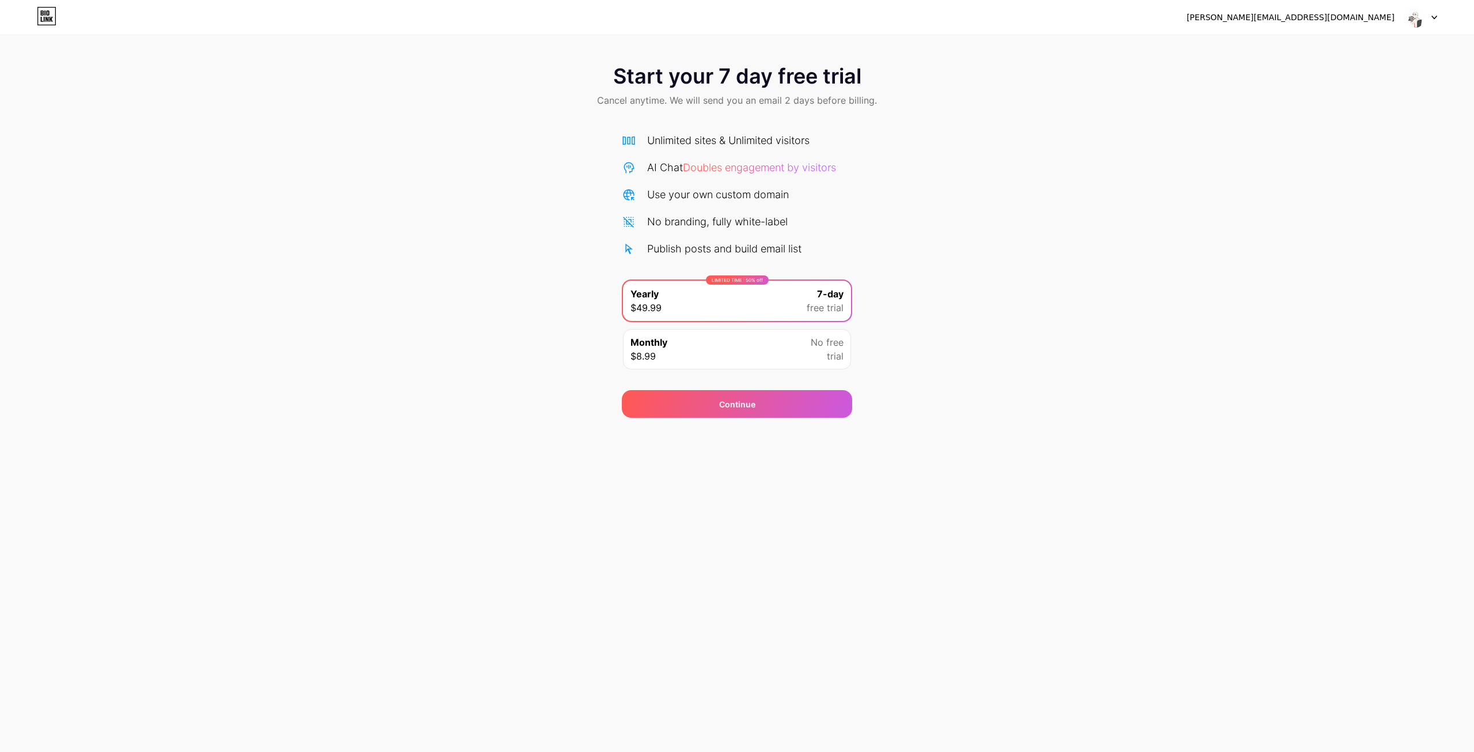
click at [685, 355] on div "Monthly $8.99 No free trial" at bounding box center [737, 349] width 228 height 40
click at [707, 303] on div "LIMITED TIME : 50% off Yearly $49.99 7-day free trial" at bounding box center [737, 300] width 228 height 40
drag, startPoint x: 1031, startPoint y: 364, endPoint x: 1220, endPoint y: 81, distance: 340.0
click at [1031, 363] on div "Start your 7 day free trial Cancel anytime. We will send you an email 2 days be…" at bounding box center [737, 235] width 1474 height 365
click at [1325, 12] on div "[PERSON_NAME][EMAIL_ADDRESS][DOMAIN_NAME]" at bounding box center [1291, 18] width 208 height 12
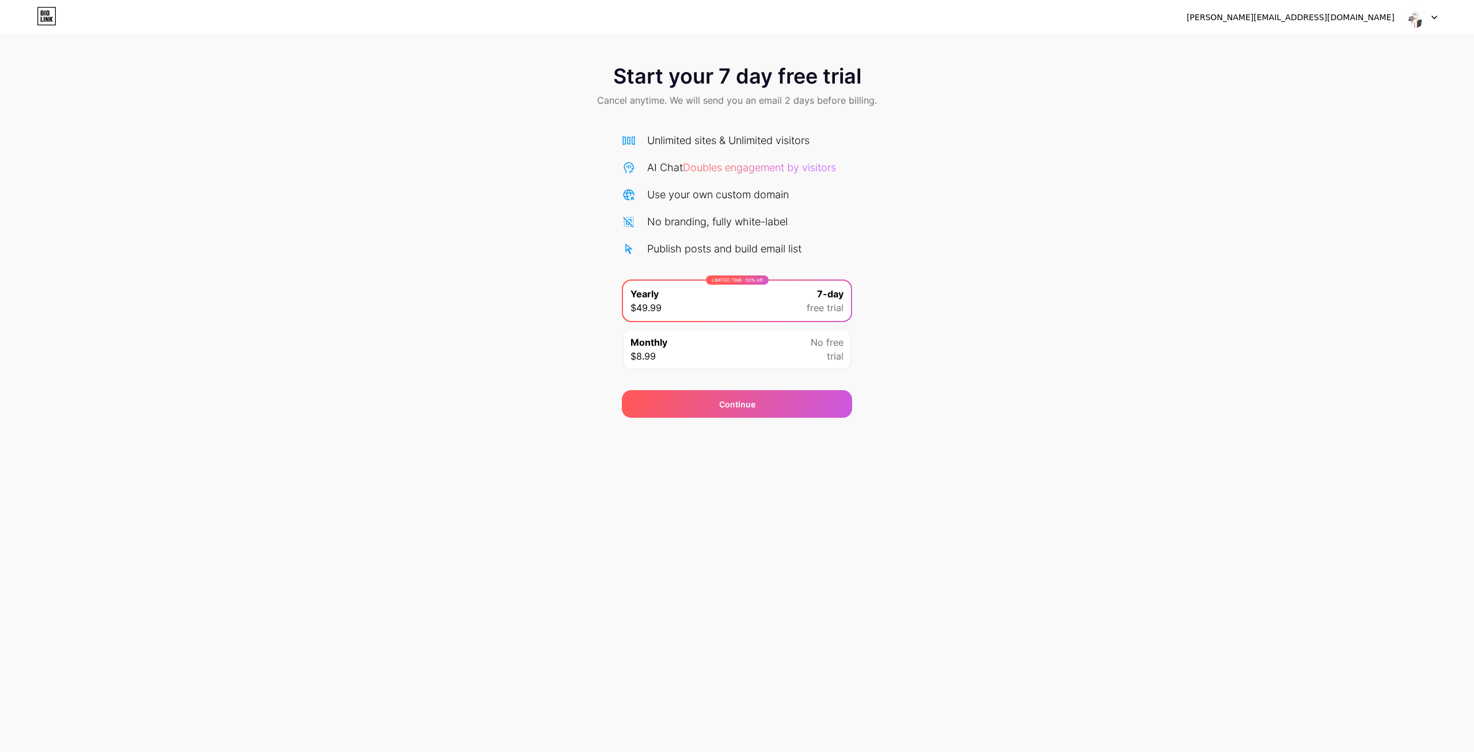
click at [1392, 18] on div "[PERSON_NAME][EMAIL_ADDRESS][DOMAIN_NAME]" at bounding box center [1291, 18] width 208 height 12
click at [1431, 16] on div at bounding box center [1420, 17] width 33 height 21
click at [1341, 15] on div "[PERSON_NAME][EMAIL_ADDRESS][DOMAIN_NAME]" at bounding box center [1291, 18] width 208 height 12
click at [1415, 14] on img at bounding box center [1414, 17] width 22 height 22
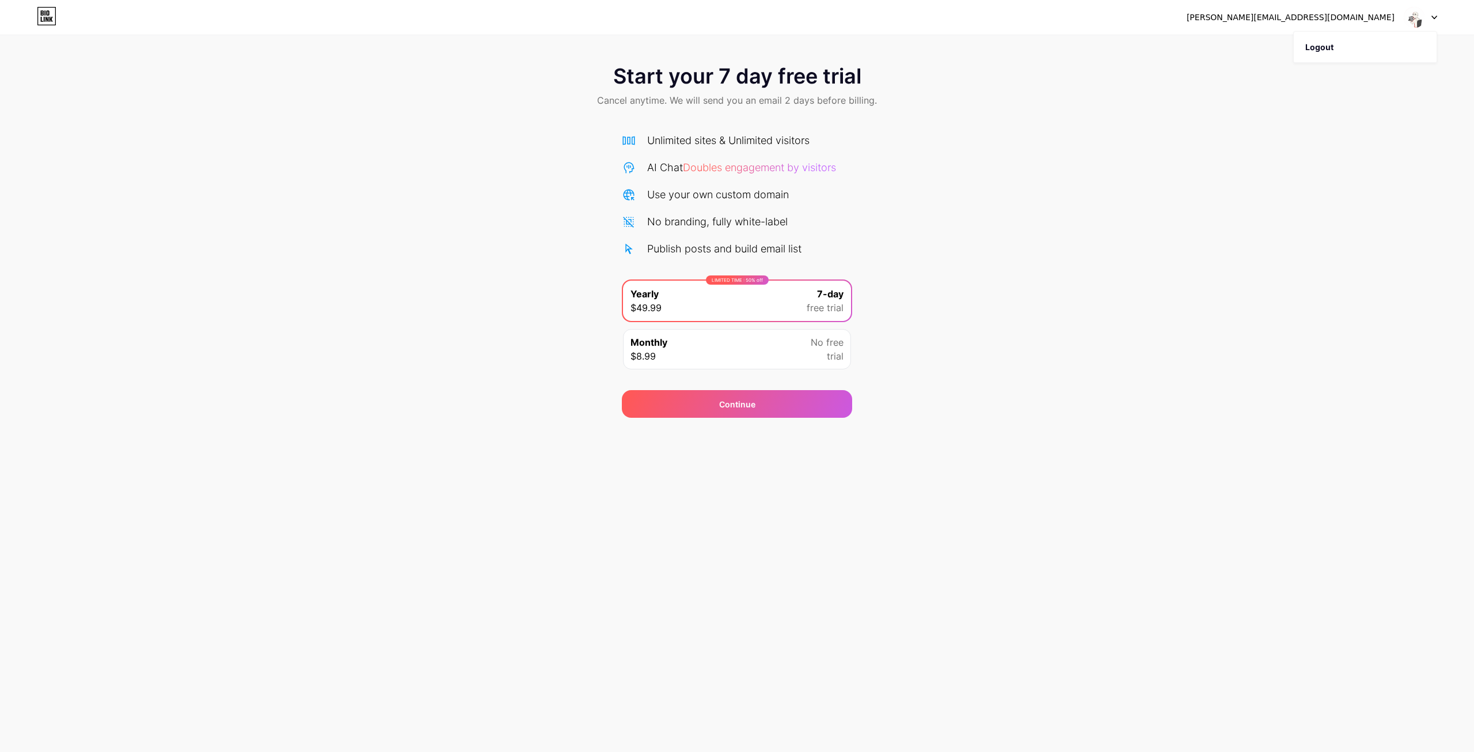
click at [1269, 93] on div "Start your 7 day free trial Cancel anytime. We will send you an email 2 days be…" at bounding box center [737, 87] width 1474 height 68
click at [1412, 16] on img at bounding box center [1414, 17] width 22 height 22
click at [1338, 17] on div "[PERSON_NAME][EMAIL_ADDRESS][DOMAIN_NAME]" at bounding box center [1291, 18] width 208 height 12
click at [1163, 43] on div "Start your 7 day free trial Cancel anytime. We will send you an email 2 days be…" at bounding box center [737, 209] width 1474 height 418
click at [45, 16] on icon at bounding box center [44, 12] width 1 height 5
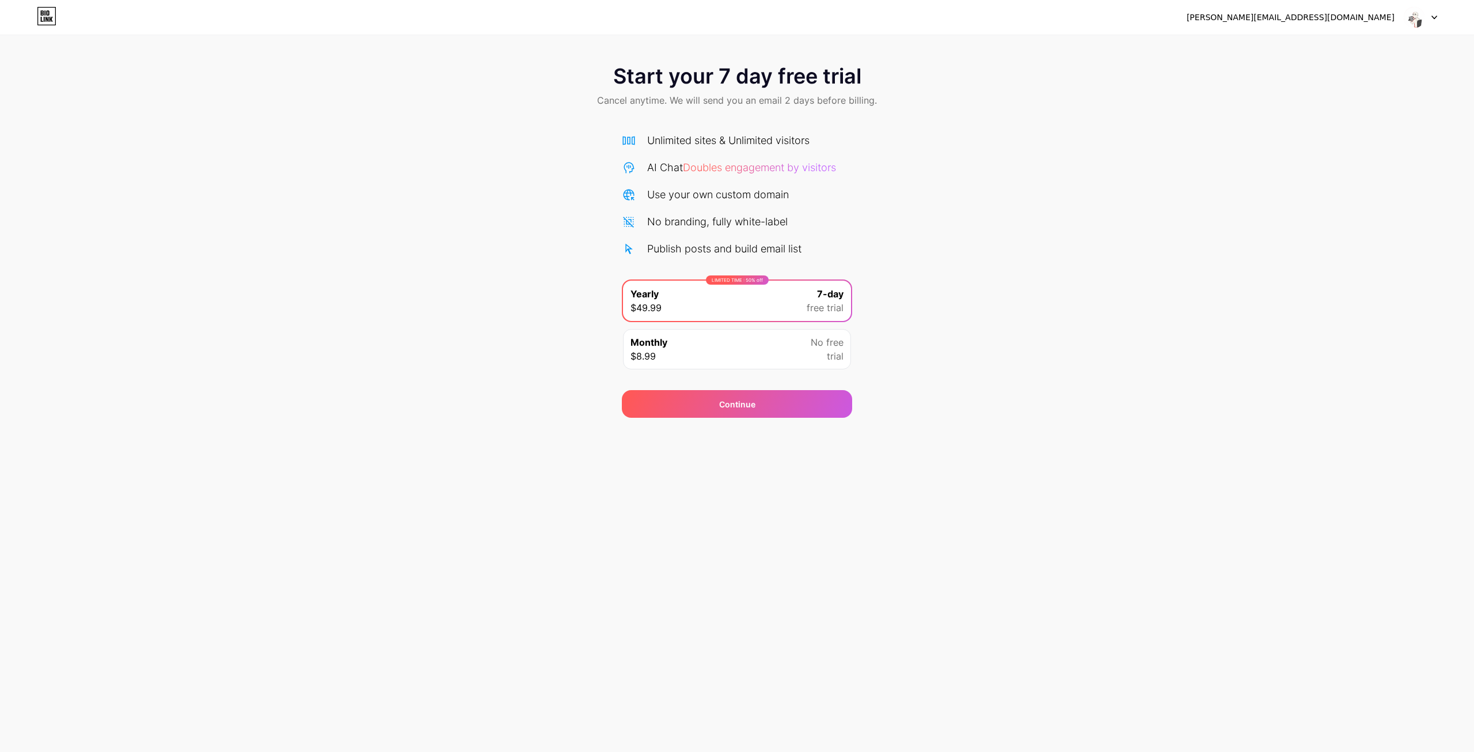
click at [675, 344] on div "Monthly $8.99 No free trial" at bounding box center [737, 349] width 228 height 40
click at [760, 396] on div "Continue" at bounding box center [737, 404] width 230 height 28
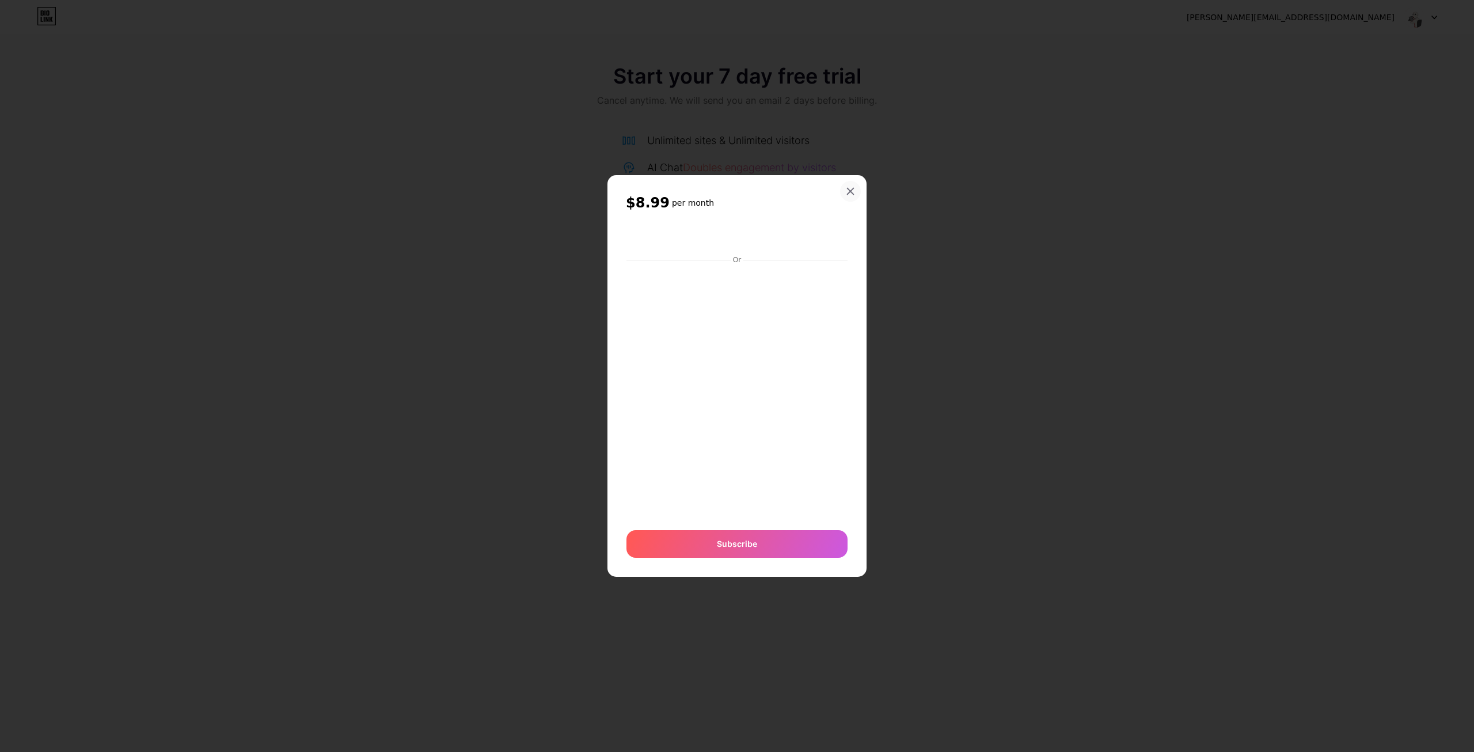
click at [848, 195] on icon at bounding box center [850, 191] width 9 height 9
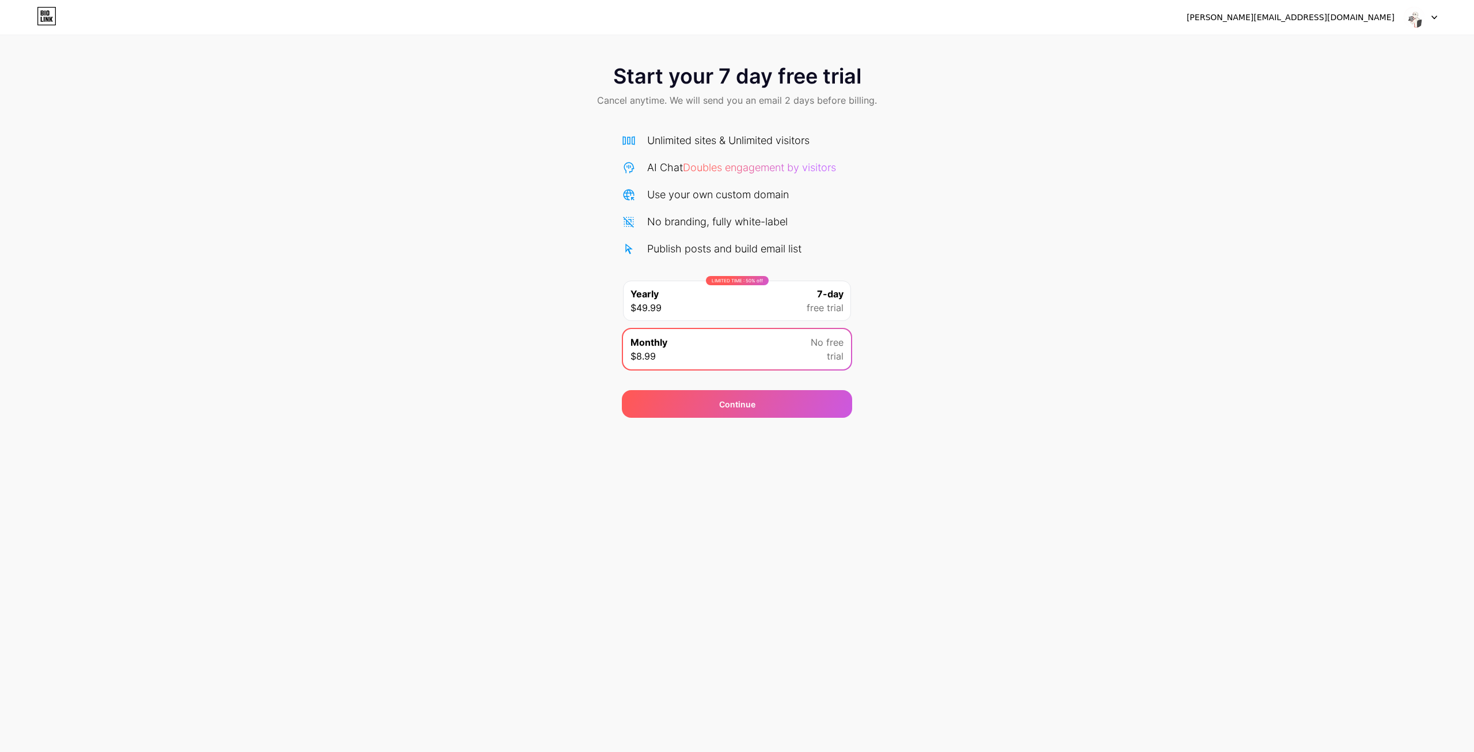
click at [810, 530] on div "[PERSON_NAME][EMAIL_ADDRESS][DOMAIN_NAME] Logout Link Copied Start your 7 day f…" at bounding box center [737, 376] width 1474 height 752
click at [1424, 24] on span at bounding box center [1414, 17] width 22 height 22
click at [986, 203] on div "Start your 7 day free trial Cancel anytime. We will send you an email 2 days be…" at bounding box center [737, 235] width 1474 height 365
click at [533, 275] on div "Start your 7 day free trial Cancel anytime. We will send you an email 2 days be…" at bounding box center [737, 235] width 1474 height 365
click at [1331, 208] on div "Start your 7 day free trial Cancel anytime. We will send you an email 2 days be…" at bounding box center [737, 235] width 1474 height 365
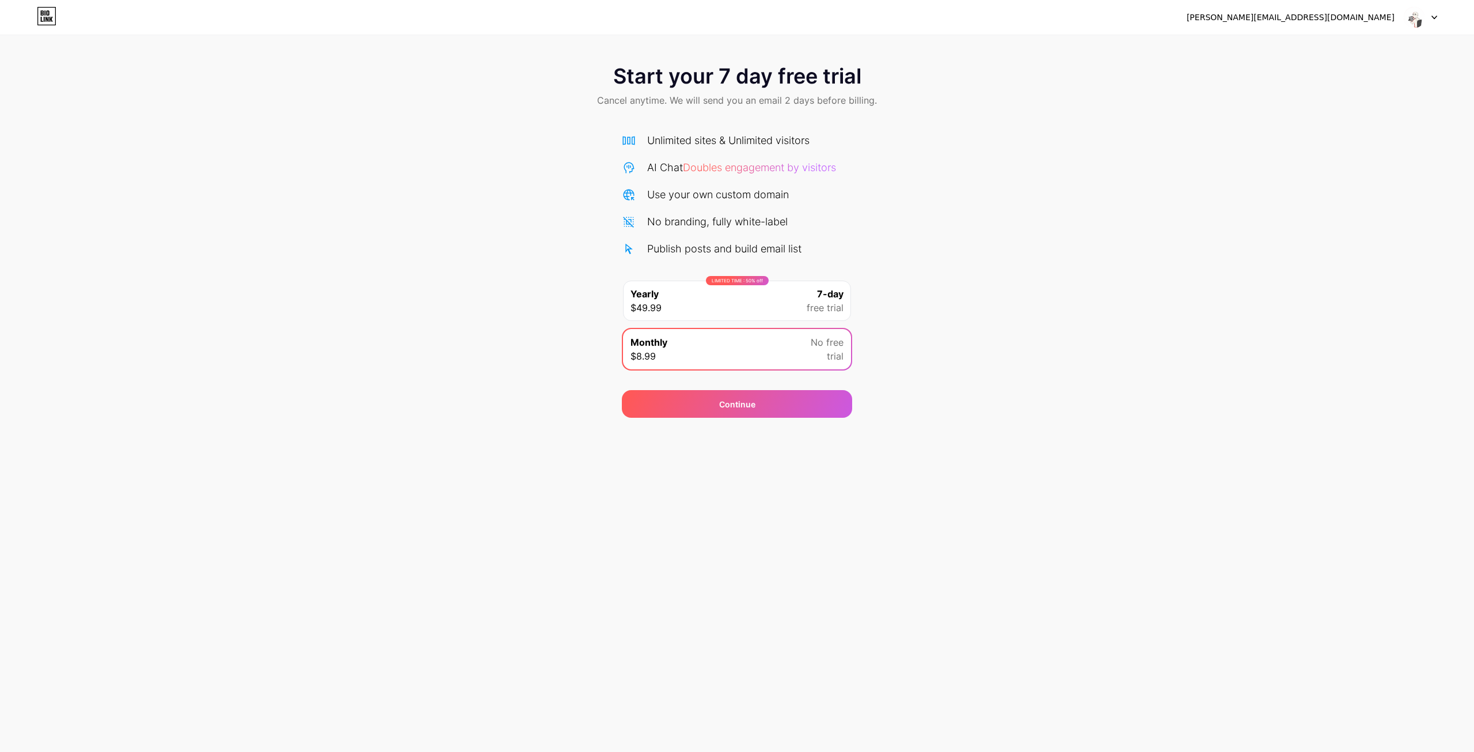
drag, startPoint x: 1371, startPoint y: 139, endPoint x: 1187, endPoint y: 119, distance: 184.3
click at [1190, 119] on div "Start your 7 day free trial Cancel anytime. We will send you an email 2 days be…" at bounding box center [737, 87] width 1474 height 68
click at [734, 307] on div "LIMITED TIME : 50% off Yearly $49.99 7-day free trial" at bounding box center [737, 300] width 228 height 40
click at [699, 347] on div "Monthly $8.99 No free trial" at bounding box center [737, 349] width 228 height 40
click at [726, 162] on span "Doubles engagement by visitors" at bounding box center [759, 167] width 153 height 12
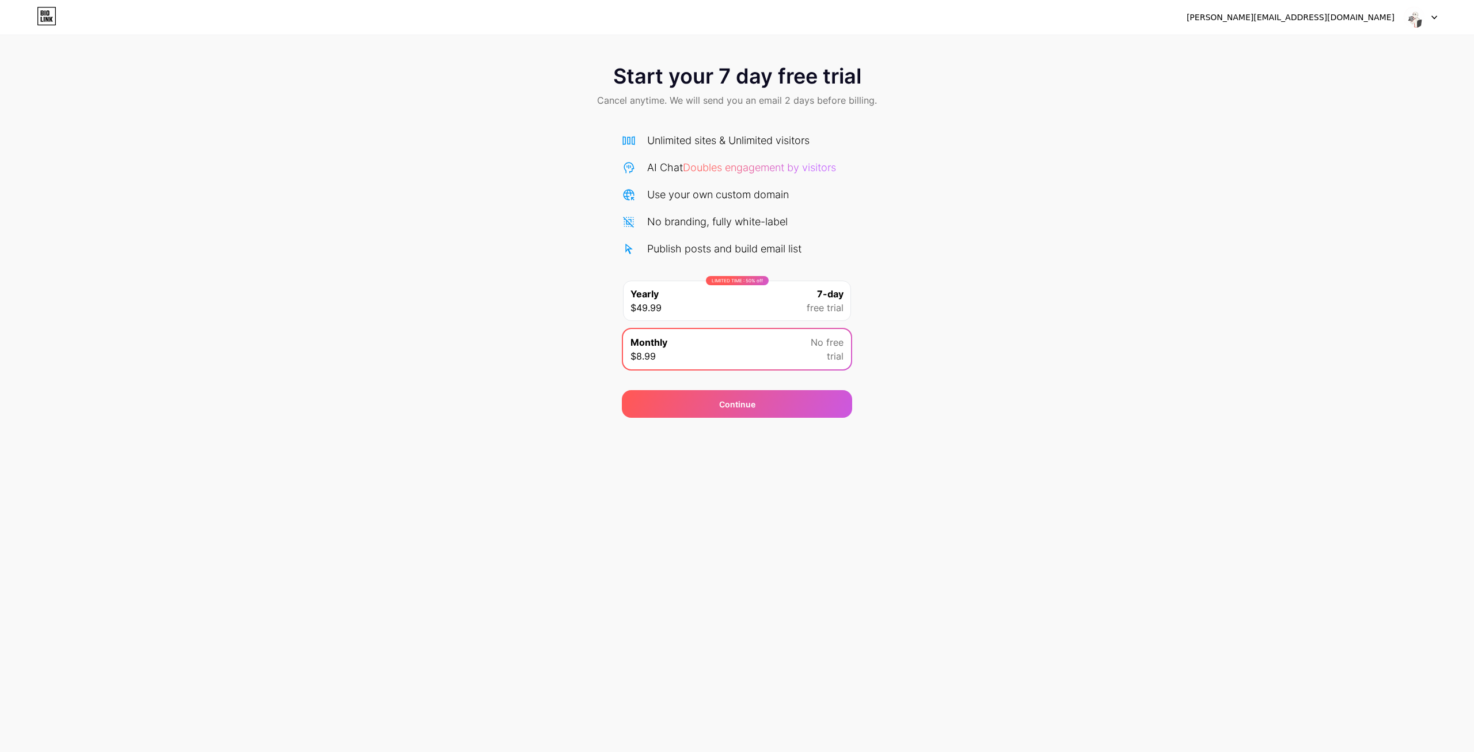
click at [723, 134] on div "Unlimited sites & Unlimited visitors" at bounding box center [728, 140] width 162 height 16
click at [1371, 18] on div "[PERSON_NAME][EMAIL_ADDRESS][DOMAIN_NAME]" at bounding box center [1291, 18] width 208 height 12
click at [1412, 19] on img at bounding box center [1414, 17] width 22 height 22
click at [45, 17] on icon at bounding box center [47, 16] width 20 height 18
click at [720, 404] on div "Continue" at bounding box center [737, 404] width 36 height 12
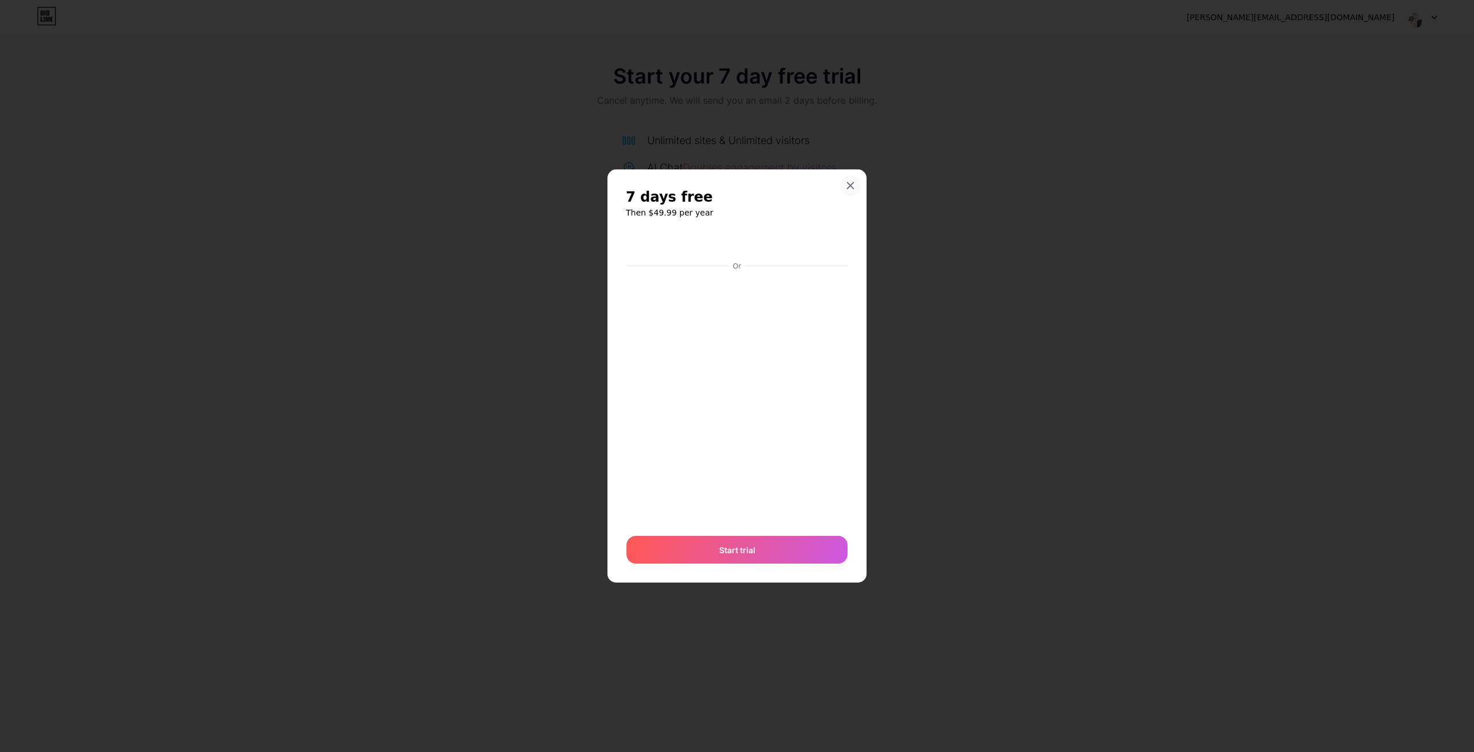
click at [853, 176] on div at bounding box center [850, 185] width 21 height 21
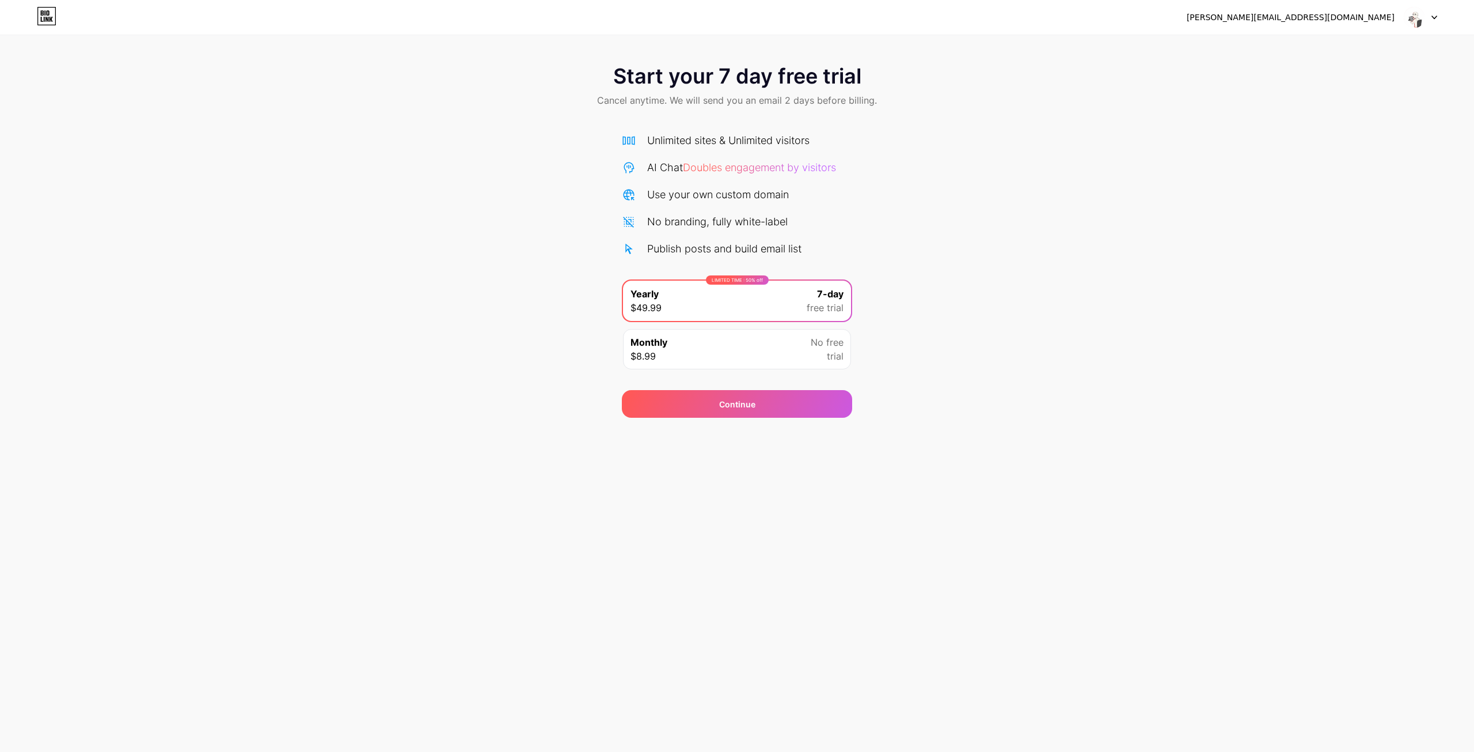
click at [704, 351] on div "Monthly $8.99 No free trial" at bounding box center [737, 349] width 228 height 40
click at [724, 412] on div "Continue" at bounding box center [737, 404] width 230 height 28
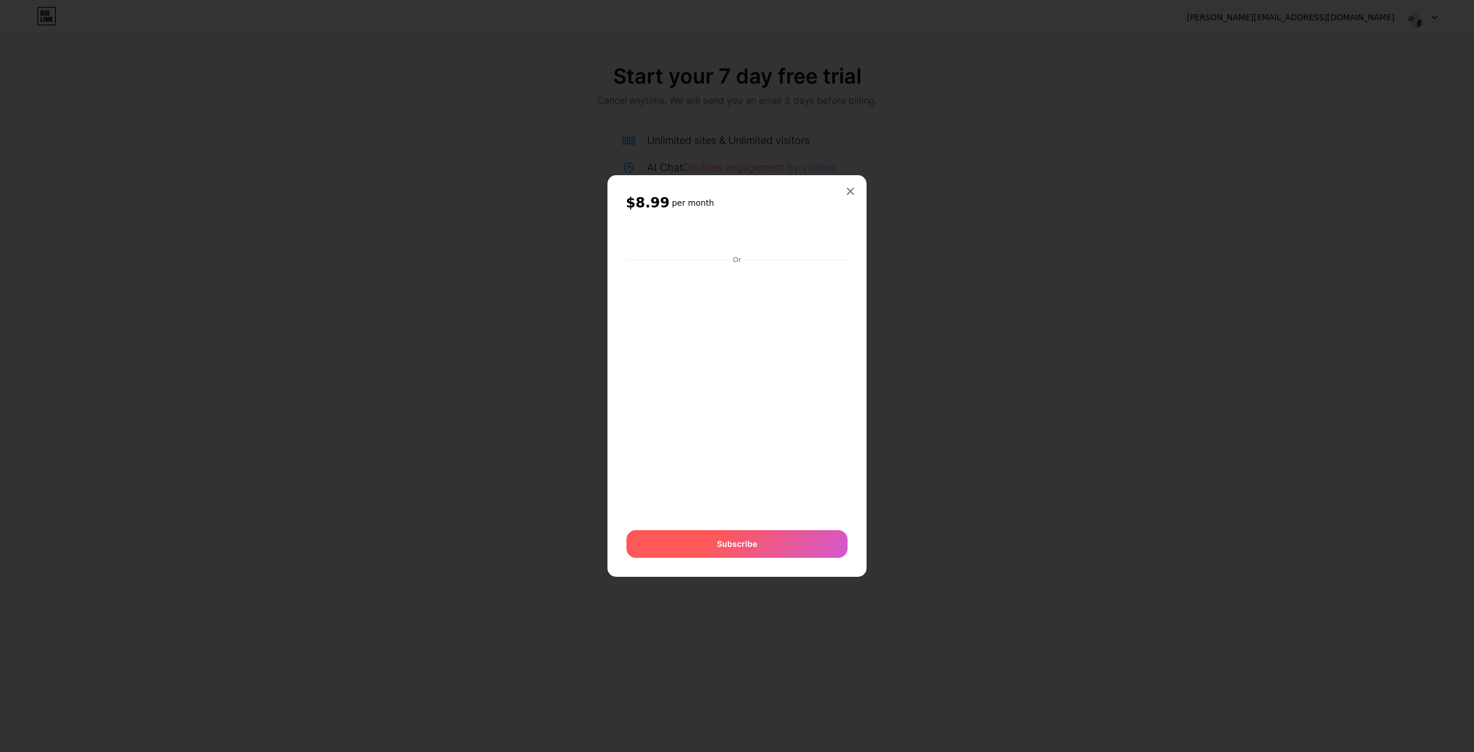
click at [736, 541] on span "Subscribe" at bounding box center [737, 543] width 40 height 12
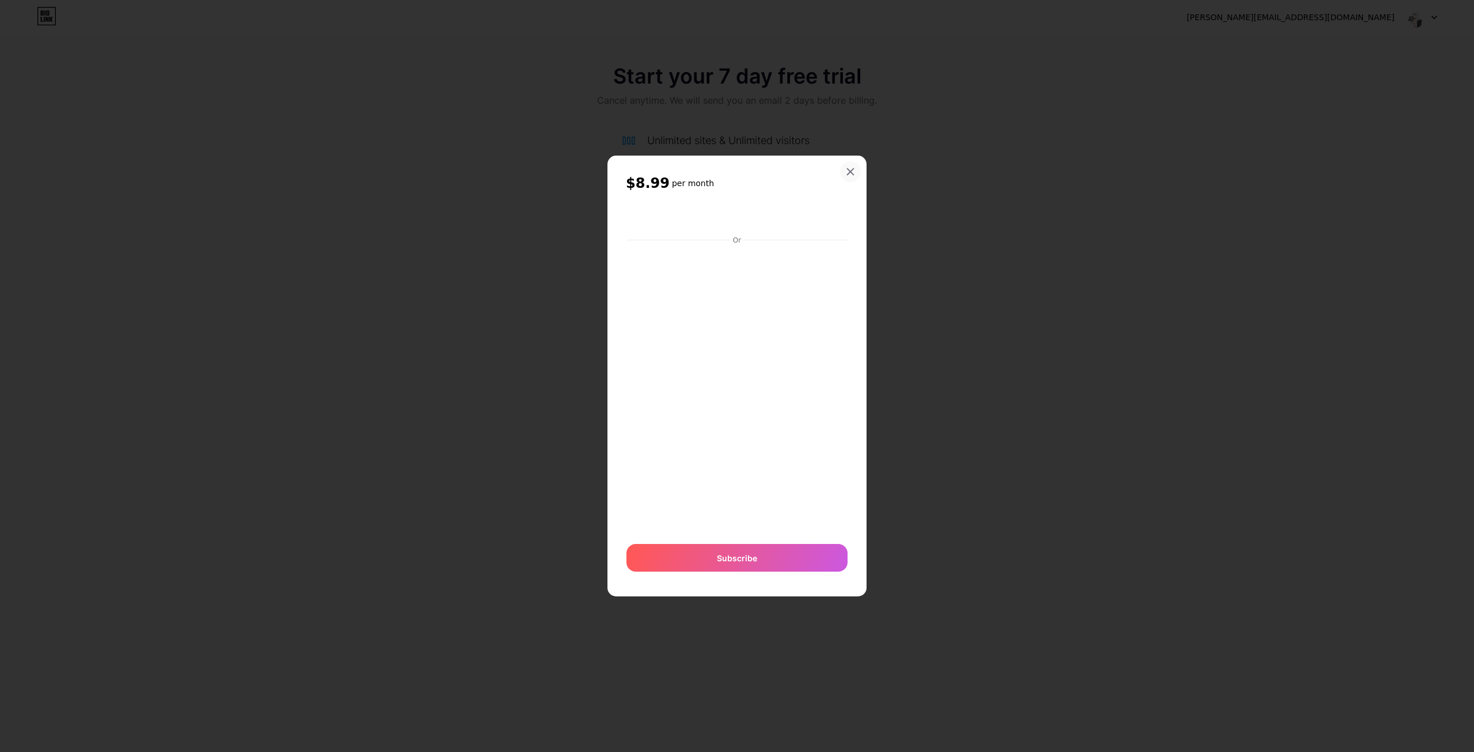
click at [855, 172] on icon at bounding box center [850, 171] width 9 height 9
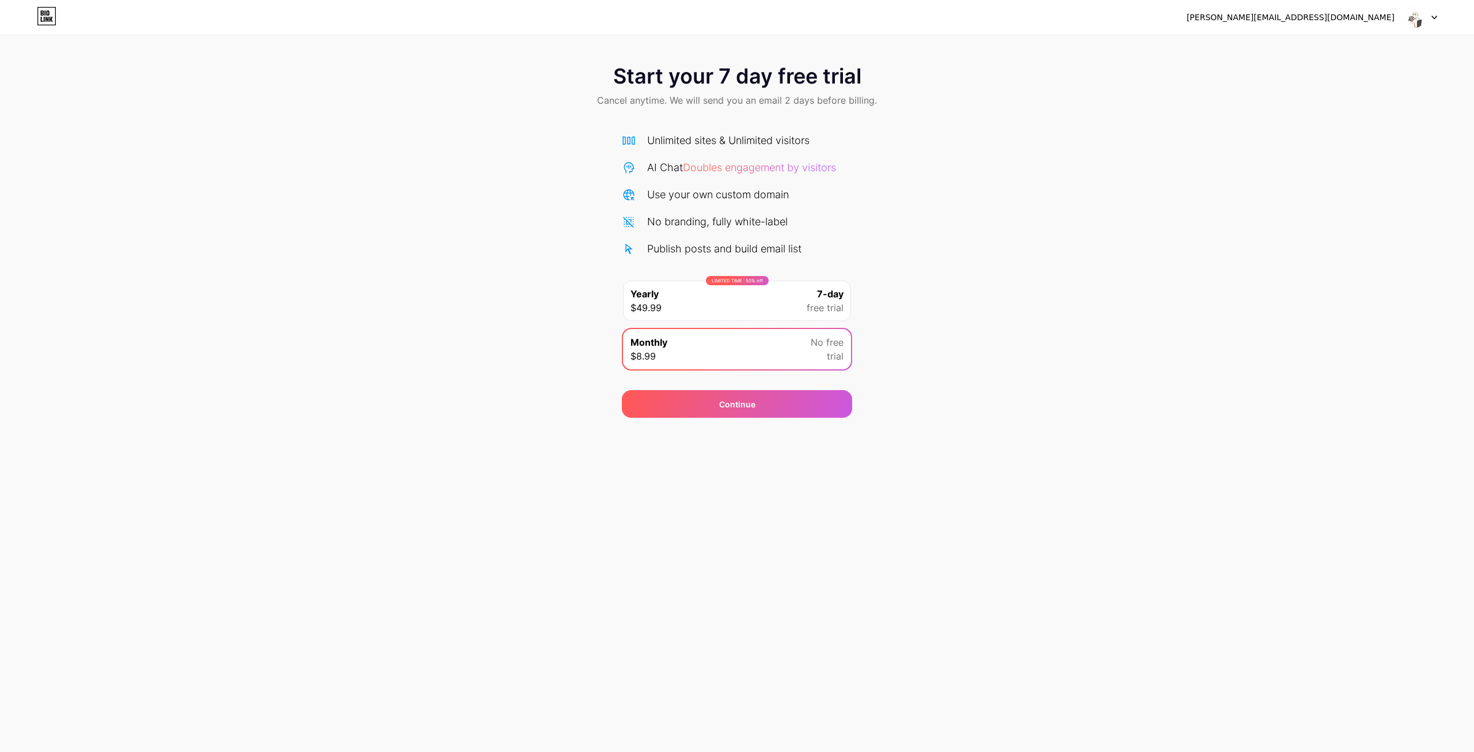
click at [1145, 452] on div "[PERSON_NAME][EMAIL_ADDRESS][DOMAIN_NAME] Logout Link Copied Start your 7 day f…" at bounding box center [737, 376] width 1474 height 752
click at [1414, 19] on img at bounding box center [1414, 17] width 22 height 22
click at [1194, 212] on div "Start your 7 day free trial Cancel anytime. We will send you an email 2 days be…" at bounding box center [737, 235] width 1474 height 365
click at [1415, 22] on img at bounding box center [1414, 17] width 22 height 22
click at [1435, 16] on icon at bounding box center [1435, 18] width 6 height 4
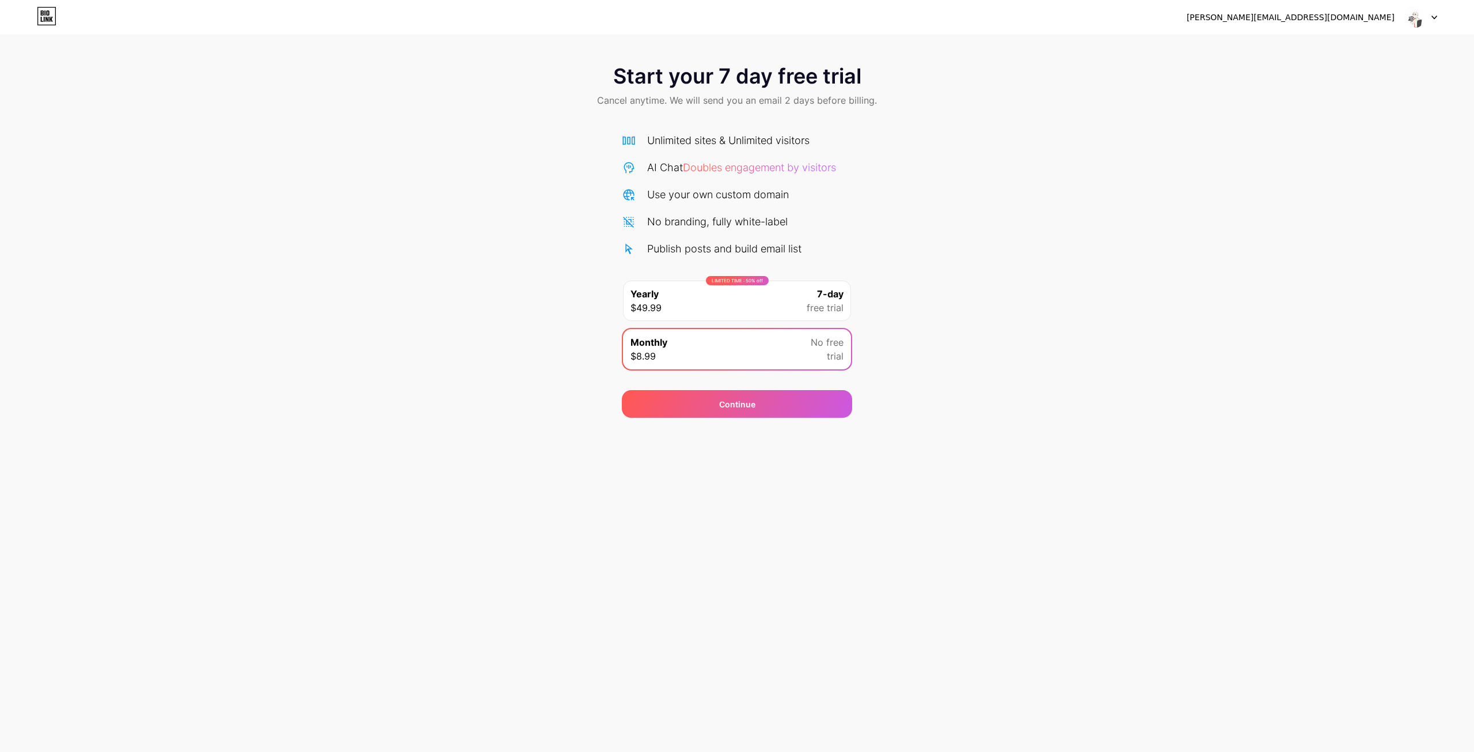
click at [1435, 16] on icon at bounding box center [1435, 18] width 6 height 4
click at [1347, 14] on div "[PERSON_NAME][EMAIL_ADDRESS][DOMAIN_NAME]" at bounding box center [1291, 18] width 208 height 12
click at [1420, 16] on img at bounding box center [1414, 17] width 22 height 22
click at [126, 88] on div "Start your 7 day free trial Cancel anytime. We will send you an email 2 days be…" at bounding box center [737, 87] width 1474 height 68
click at [1416, 18] on img at bounding box center [1414, 17] width 22 height 22
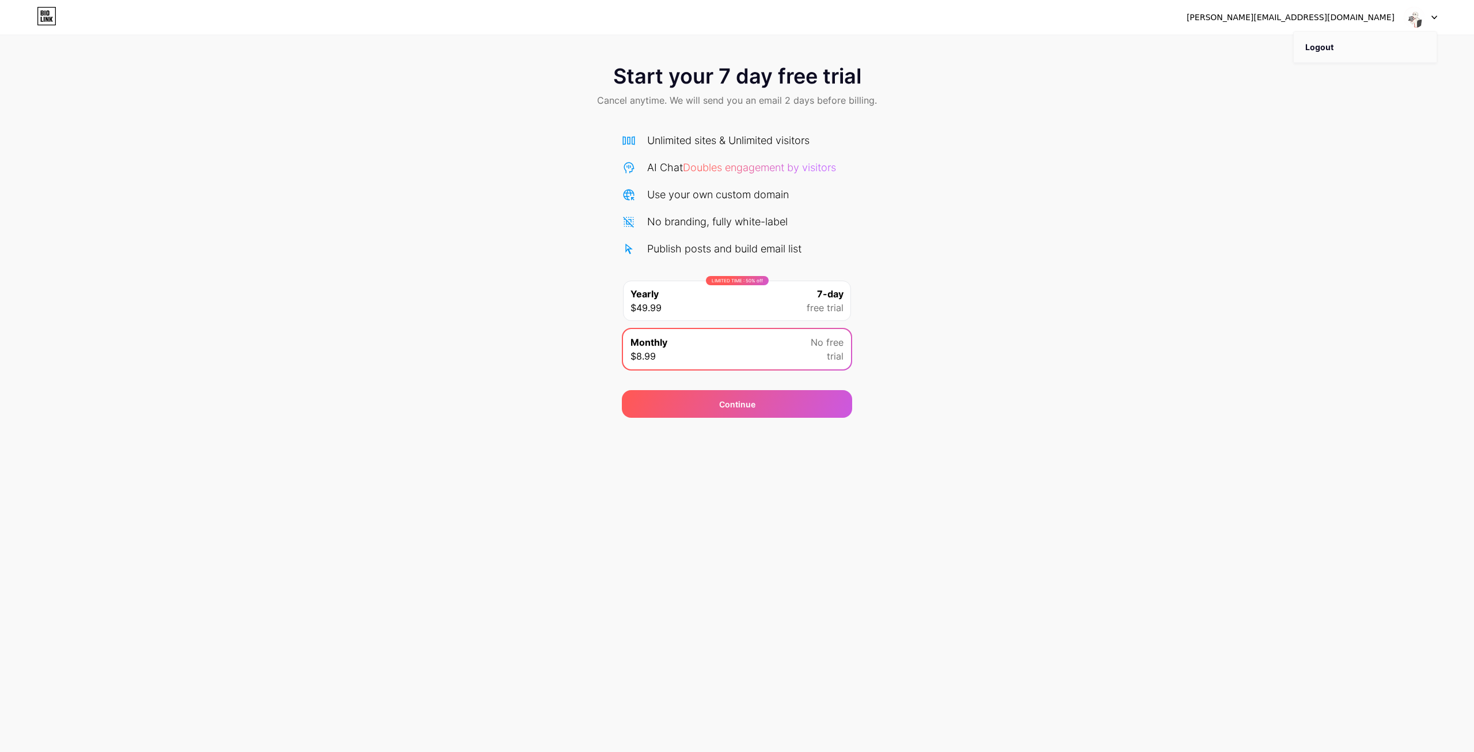
click at [1346, 54] on li "Logout" at bounding box center [1365, 47] width 143 height 31
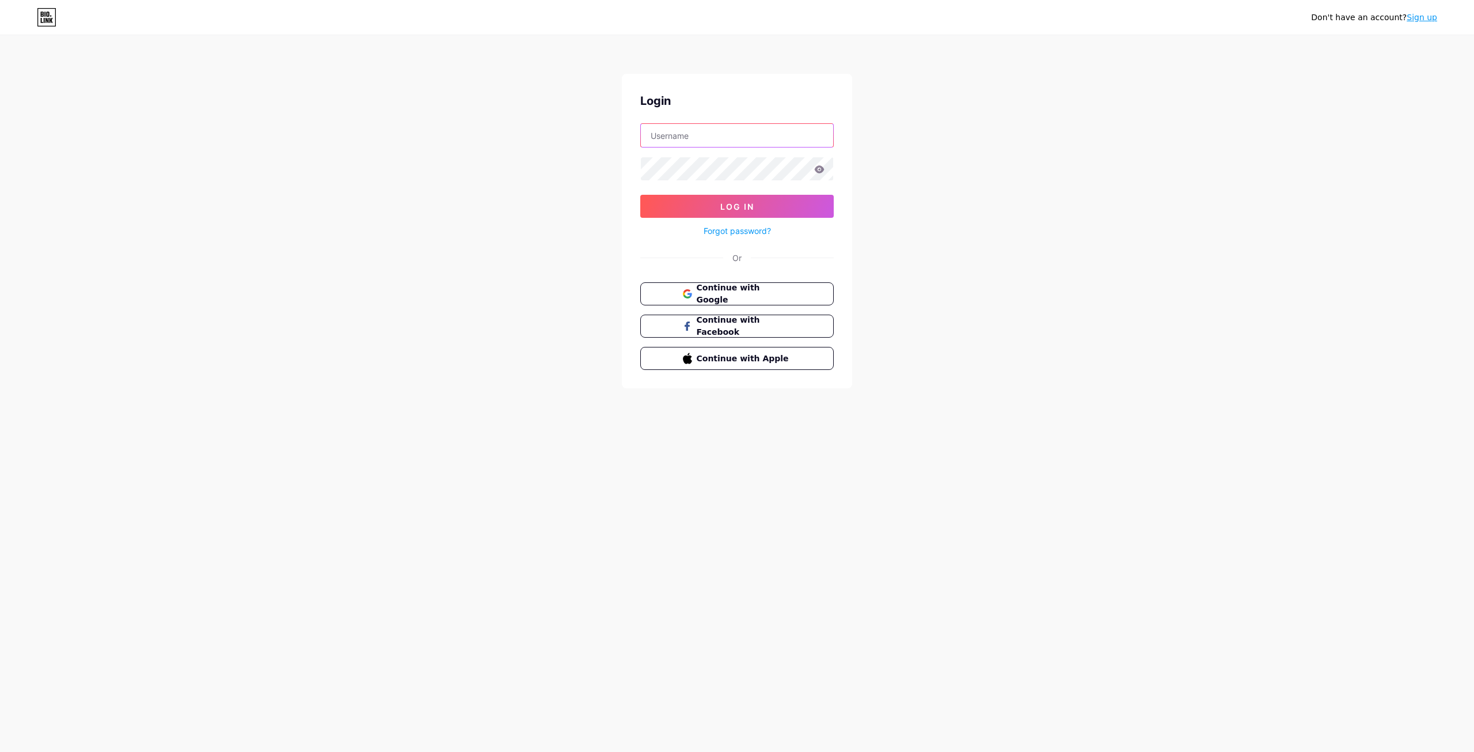
click at [686, 138] on input "text" at bounding box center [737, 135] width 192 height 23
type input "[PERSON_NAME][EMAIL_ADDRESS][DOMAIN_NAME]"
click at [739, 215] on button "Log In" at bounding box center [736, 206] width 193 height 23
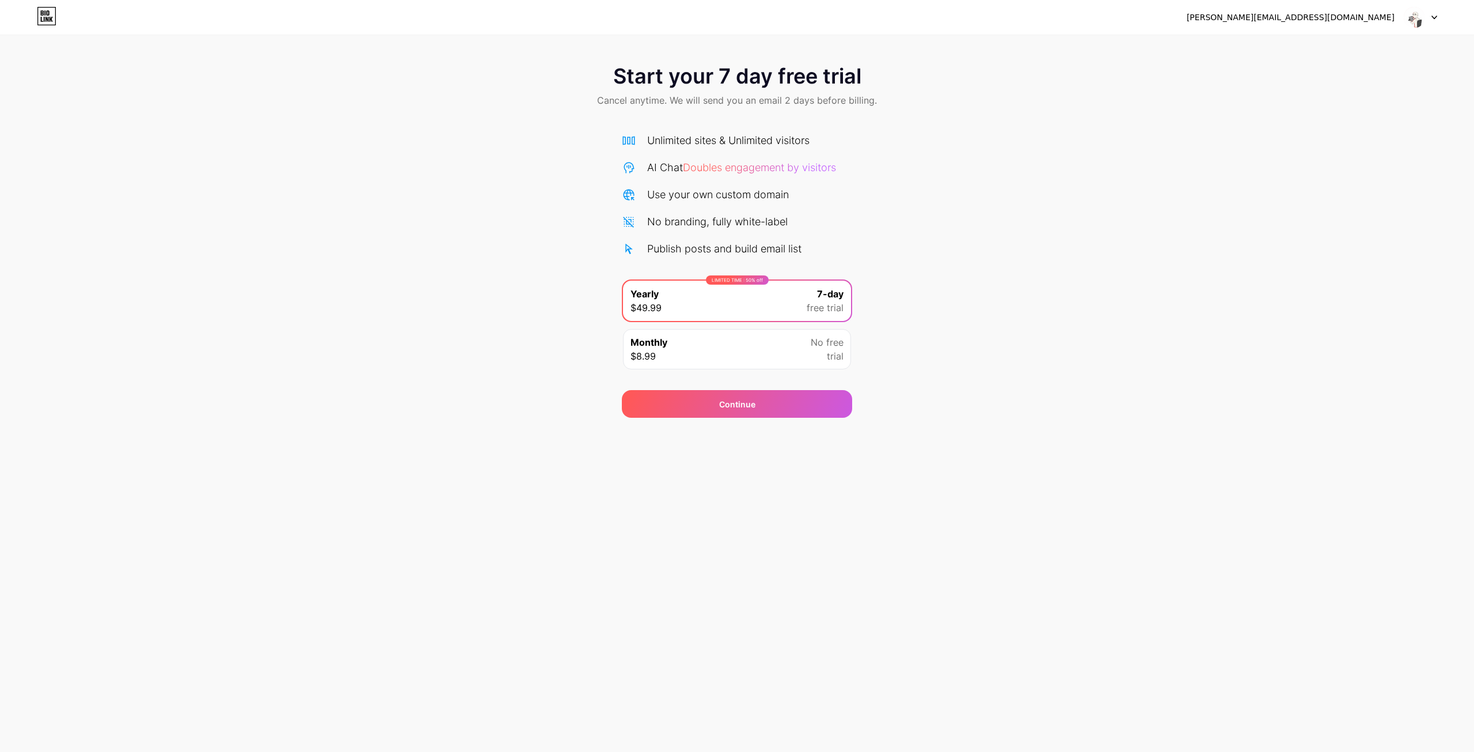
click at [1433, 21] on div at bounding box center [1420, 17] width 33 height 21
click at [1353, 47] on li "Logout" at bounding box center [1365, 47] width 143 height 31
